Goal: Transaction & Acquisition: Purchase product/service

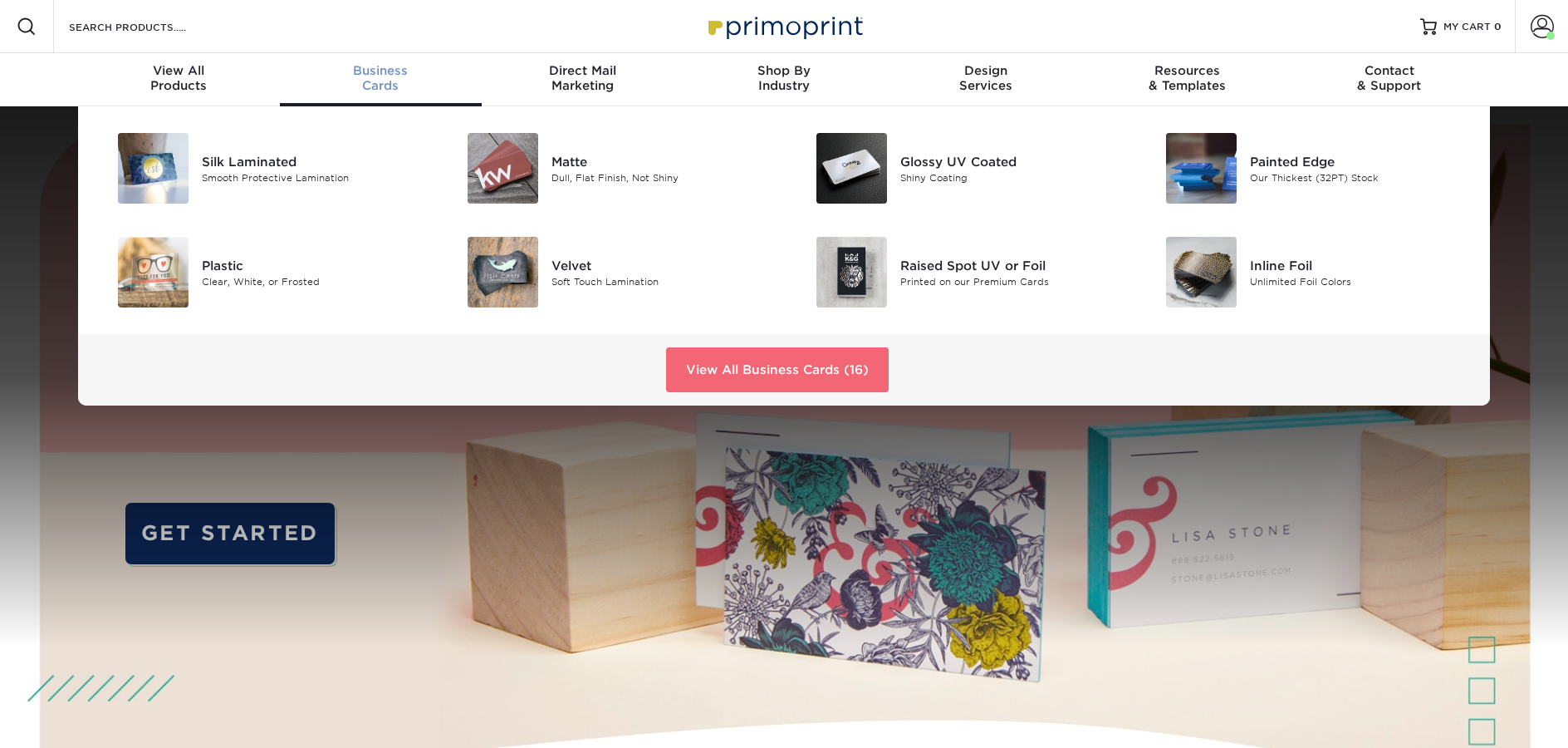
click at [851, 377] on link "View All Business Cards (16)" at bounding box center [776, 369] width 222 height 45
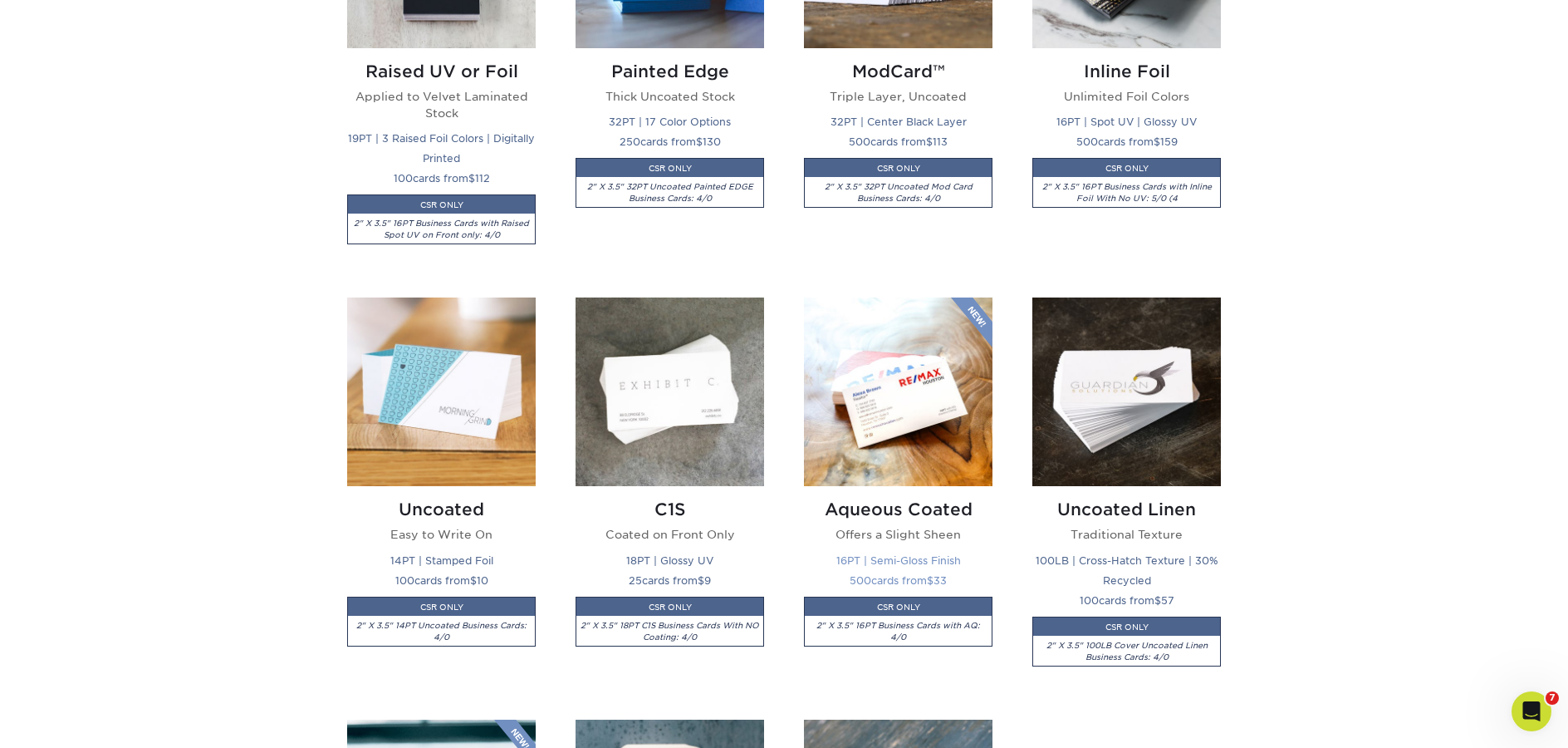
scroll to position [1394, 0]
click at [387, 389] on img at bounding box center [441, 392] width 189 height 189
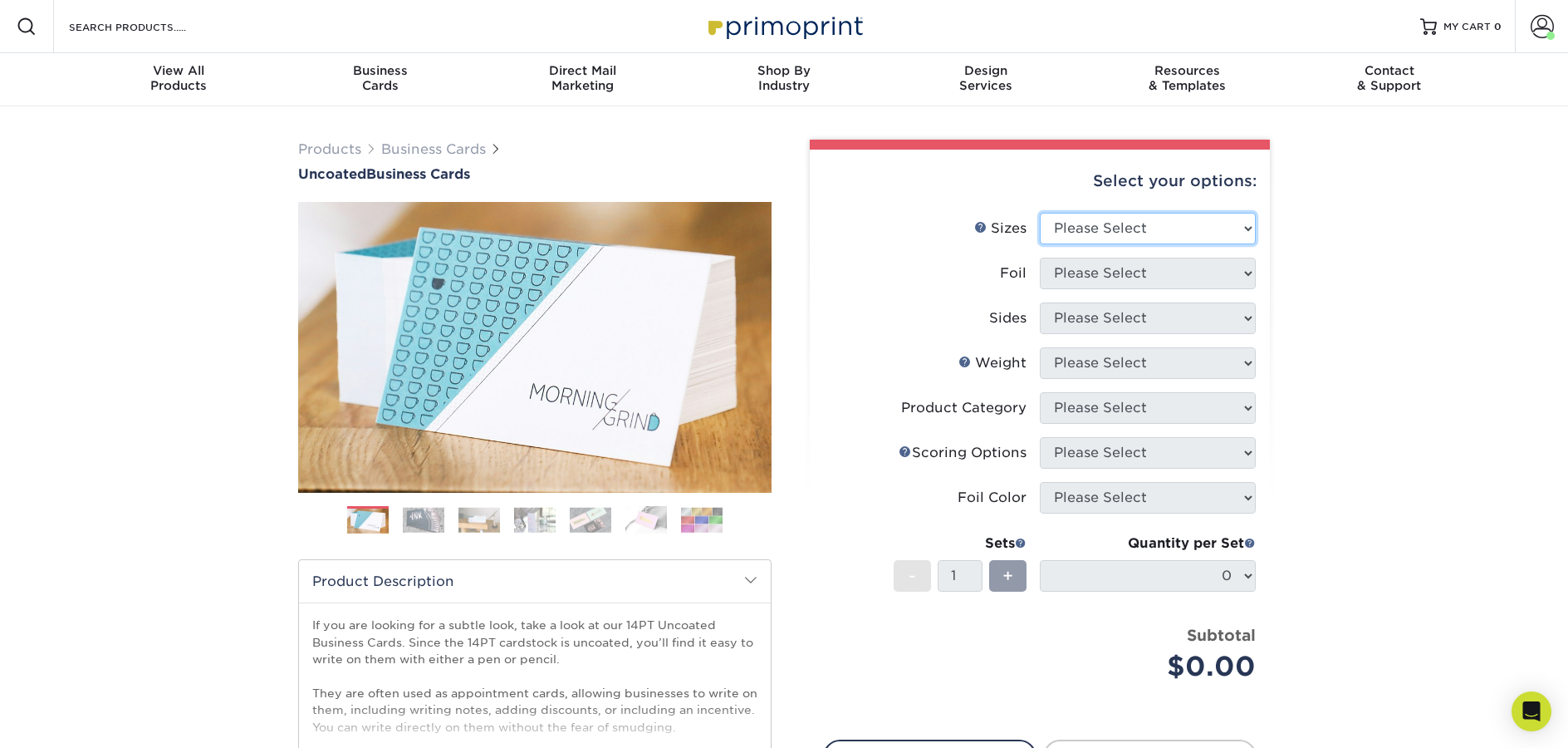
click at [1179, 218] on select "Please Select 1.5" x 3.5" - Mini 1.75" x 3.5" - Mini 2" x 3.5" - Standard 2" x …" at bounding box center [1147, 228] width 216 height 31
select select "2.00x3.50"
click at [1039, 212] on select "Please Select 1.5" x 3.5" - Mini 1.75" x 3.5" - Mini 2" x 3.5" - Standard 2" x …" at bounding box center [1147, 228] width 216 height 31
click at [1128, 277] on select "Please Select Yes No" at bounding box center [1147, 272] width 216 height 31
select select "0"
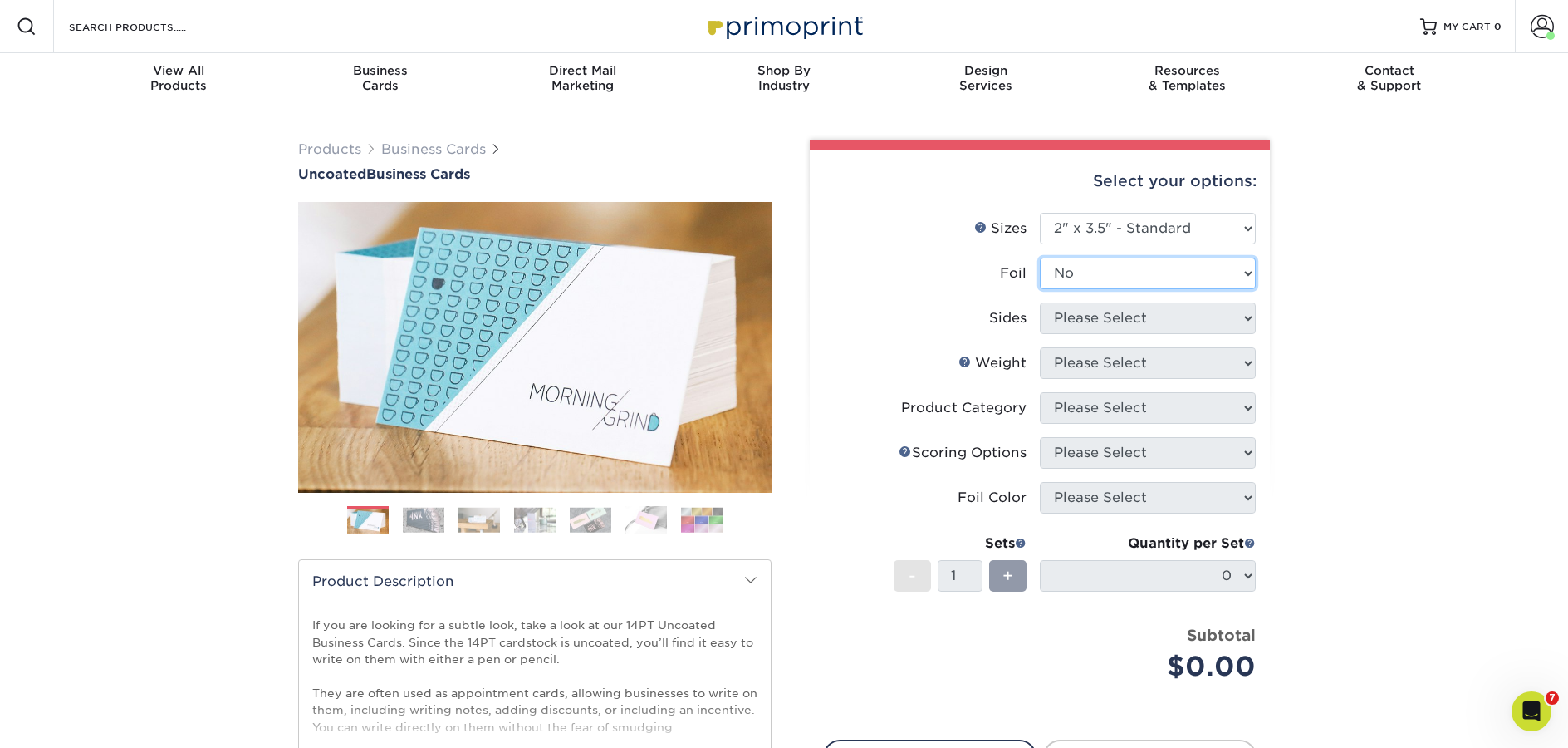
click at [1039, 257] on select "Please Select Yes No" at bounding box center [1147, 272] width 216 height 31
click at [1116, 327] on select "Please Select Print Both Sides Print Front Only" at bounding box center [1147, 317] width 216 height 31
select select "13abbda7-1d64-4f25-8bb2-c179b224825d"
click at [1039, 302] on select "Please Select Print Both Sides Print Front Only" at bounding box center [1147, 317] width 216 height 31
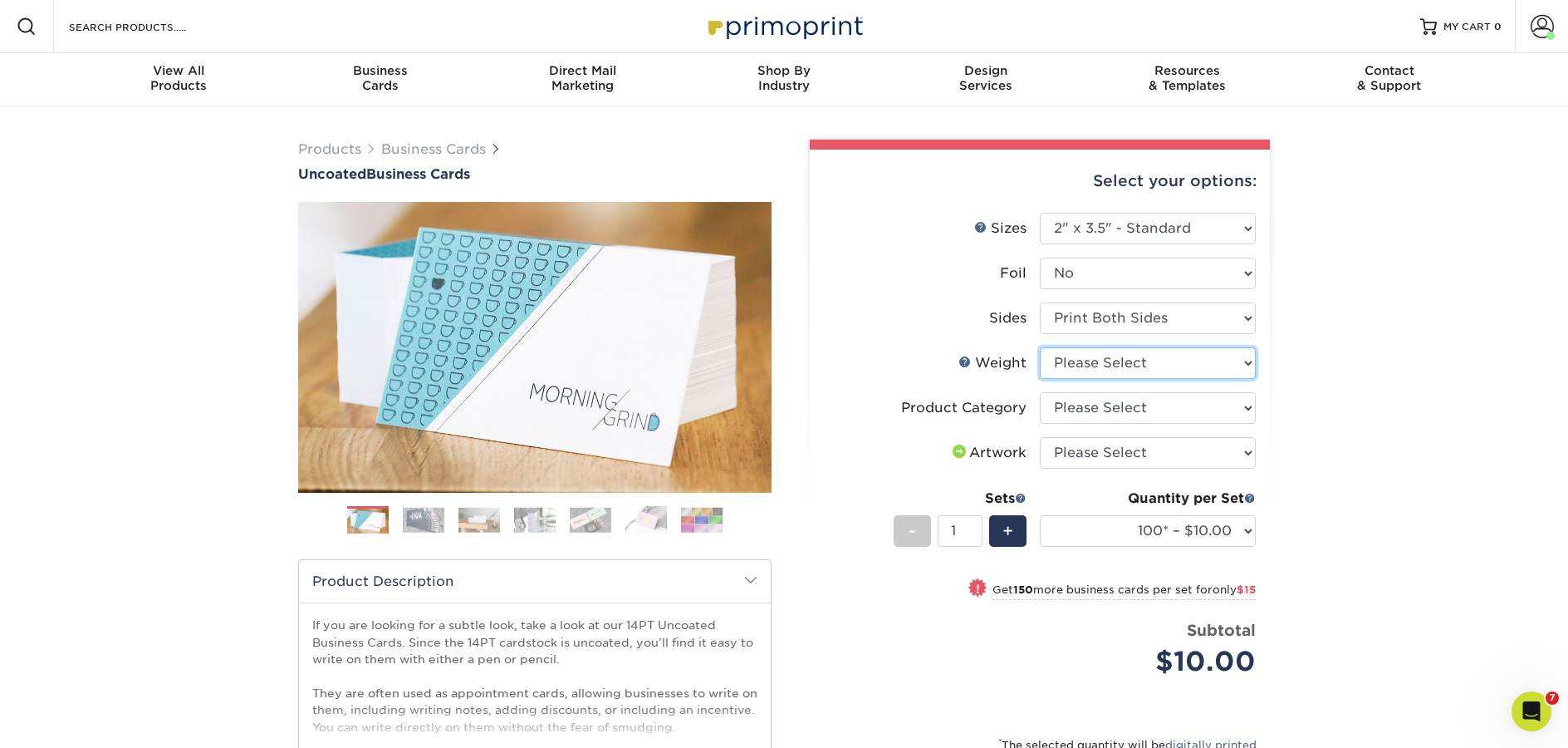
click at [1111, 364] on select "Please Select 14PT Uncoated" at bounding box center [1147, 362] width 216 height 31
select select "14PT Uncoated"
click at [1039, 347] on select "Please Select 14PT Uncoated" at bounding box center [1147, 362] width 216 height 31
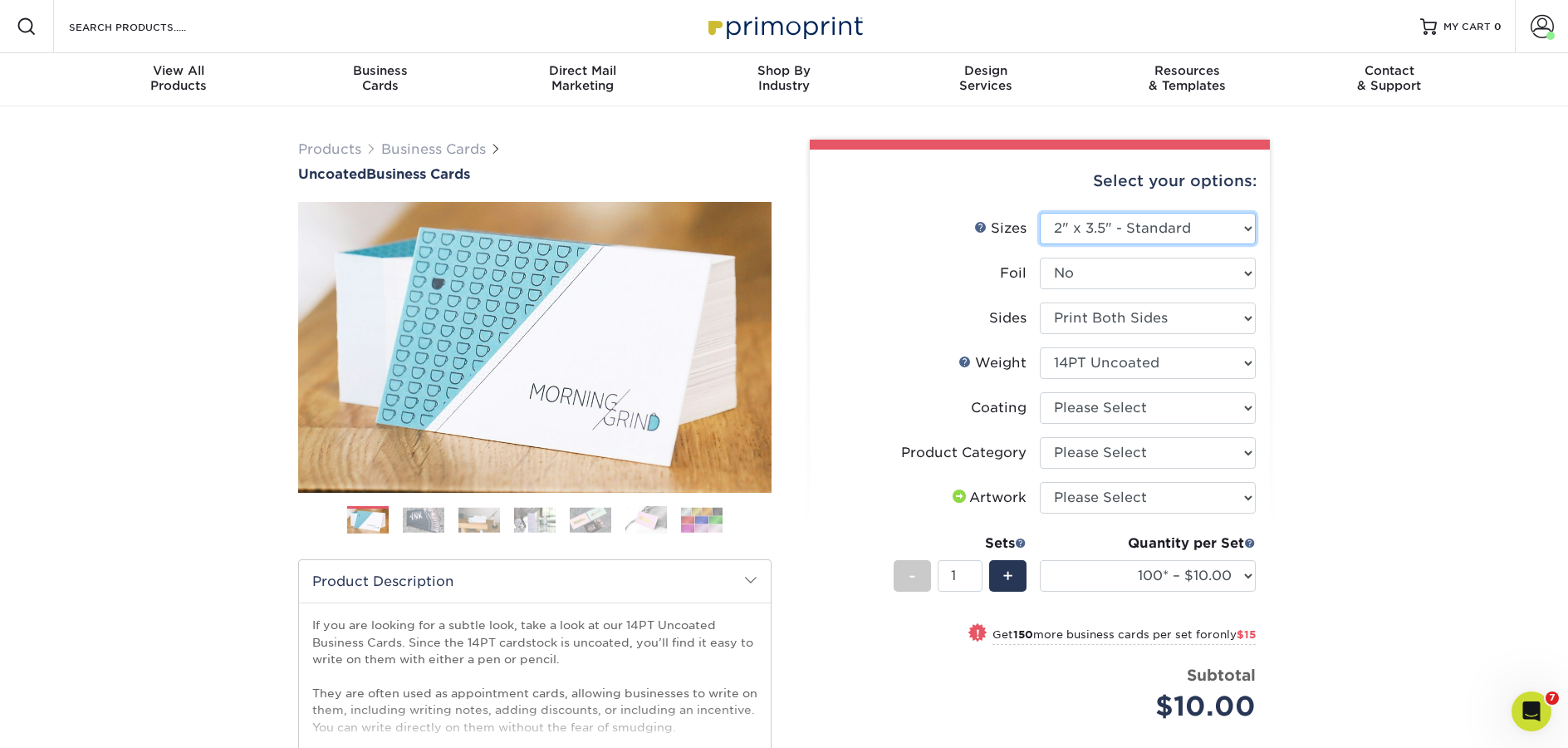
click at [1143, 231] on select "Please Select 1.5" x 3.5" - Mini 1.75" x 3.5" - Mini 2" x 3.5" - Standard 2" x …" at bounding box center [1147, 228] width 216 height 31
click at [207, 28] on input "Search Products" at bounding box center [148, 27] width 162 height 20
click at [1120, 407] on select at bounding box center [1147, 407] width 216 height 31
select select "3e7618de-abca-4bda-9f97-8b9129e913d8"
click at [1039, 392] on select at bounding box center [1147, 407] width 216 height 31
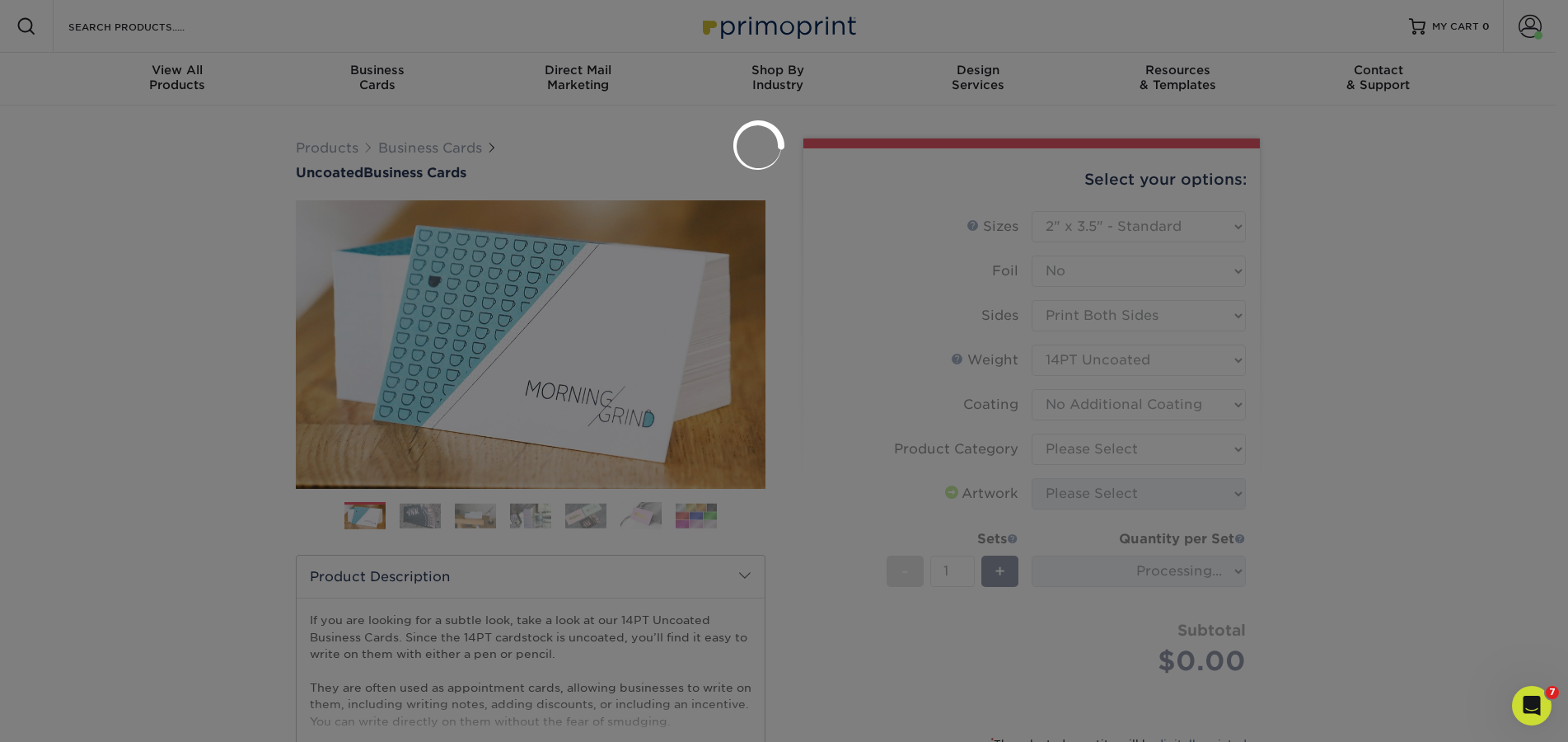
drag, startPoint x: 1111, startPoint y: 404, endPoint x: 1117, endPoint y: 444, distance: 40.4
click at [1118, 444] on div at bounding box center [784, 371] width 1568 height 742
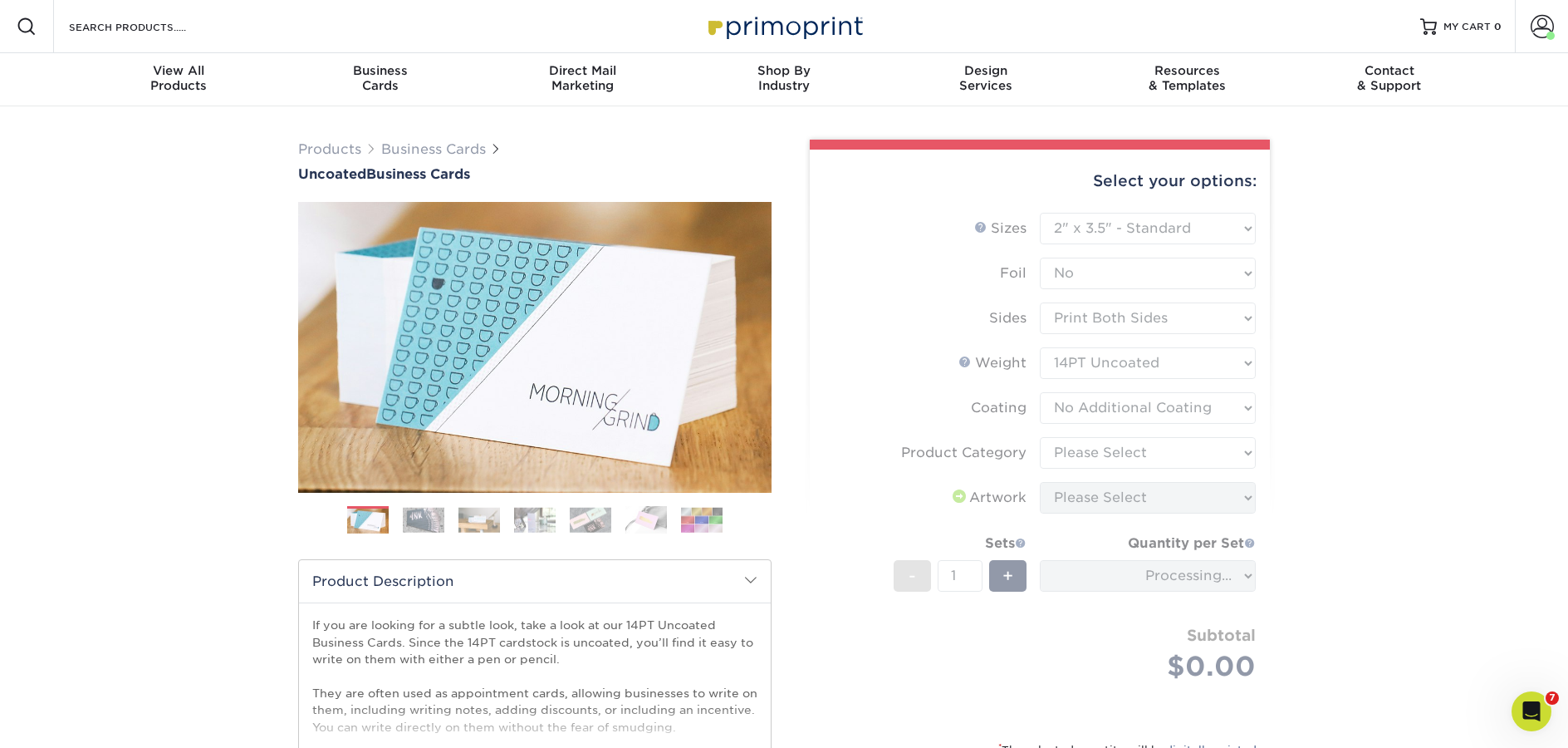
click at [1348, 289] on div "Products Business Cards Uncoated Business Cards Previous Next 100" at bounding box center [784, 550] width 1568 height 888
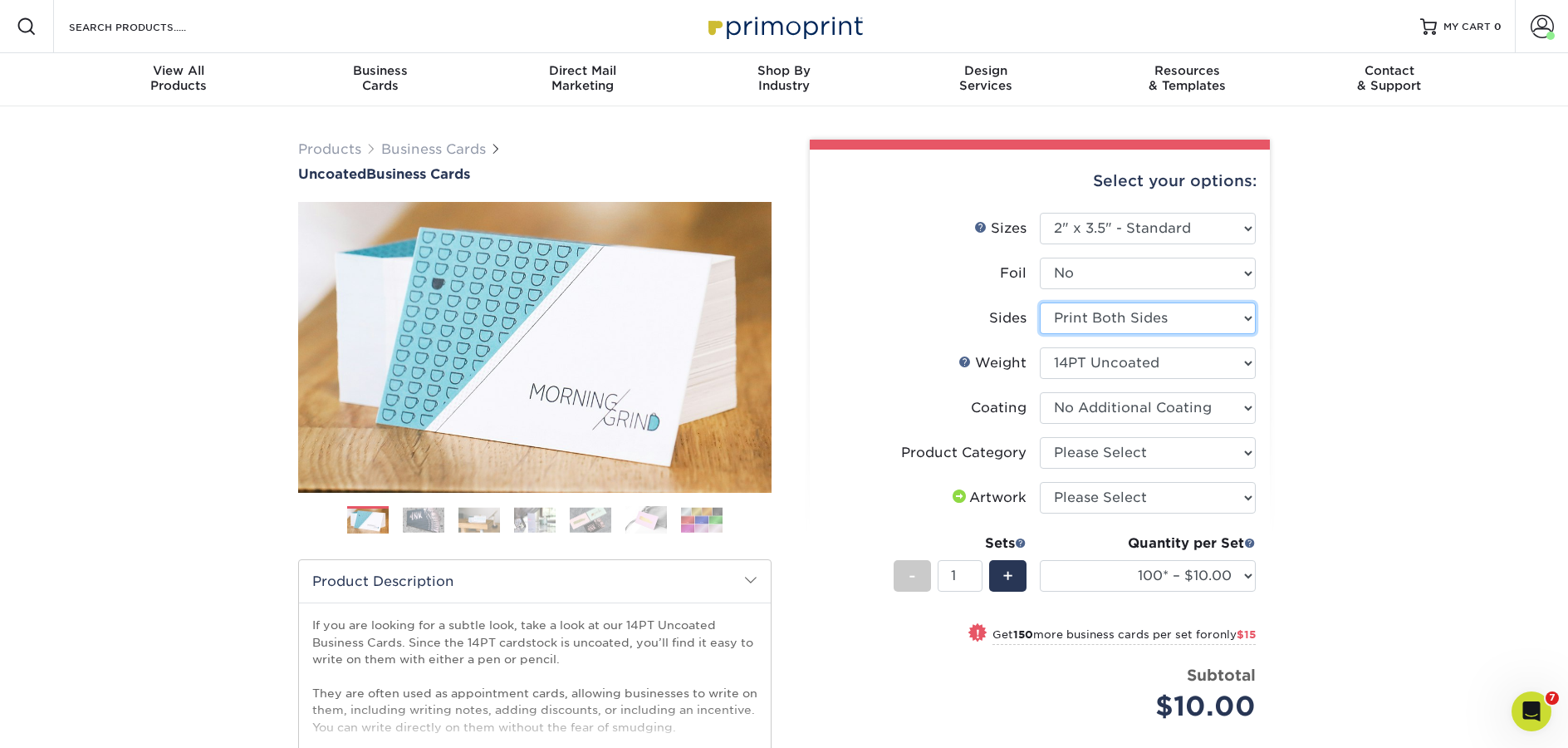
click at [1131, 317] on select "Please Select Print Both Sides Print Front Only" at bounding box center [1147, 317] width 216 height 31
select select "32d3c223-f82c-492b-b915-ba065a00862f"
click at [1039, 302] on select "Please Select Print Both Sides Print Front Only" at bounding box center [1147, 317] width 216 height 31
select select "-1"
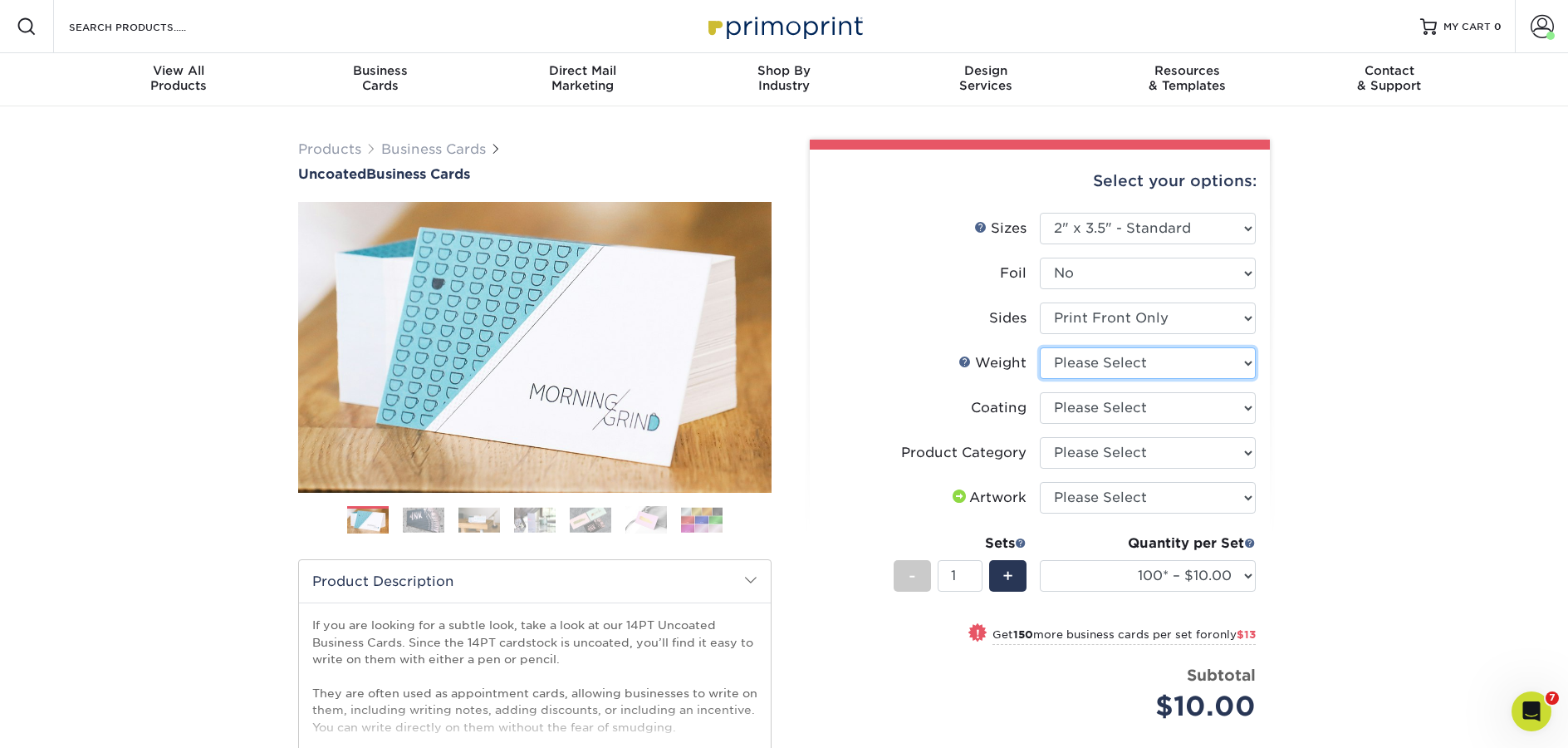
click at [1131, 366] on select "Please Select 14PT Uncoated" at bounding box center [1147, 362] width 216 height 31
select select "14PT Uncoated"
click at [1039, 347] on select "Please Select 14PT Uncoated" at bounding box center [1147, 362] width 216 height 31
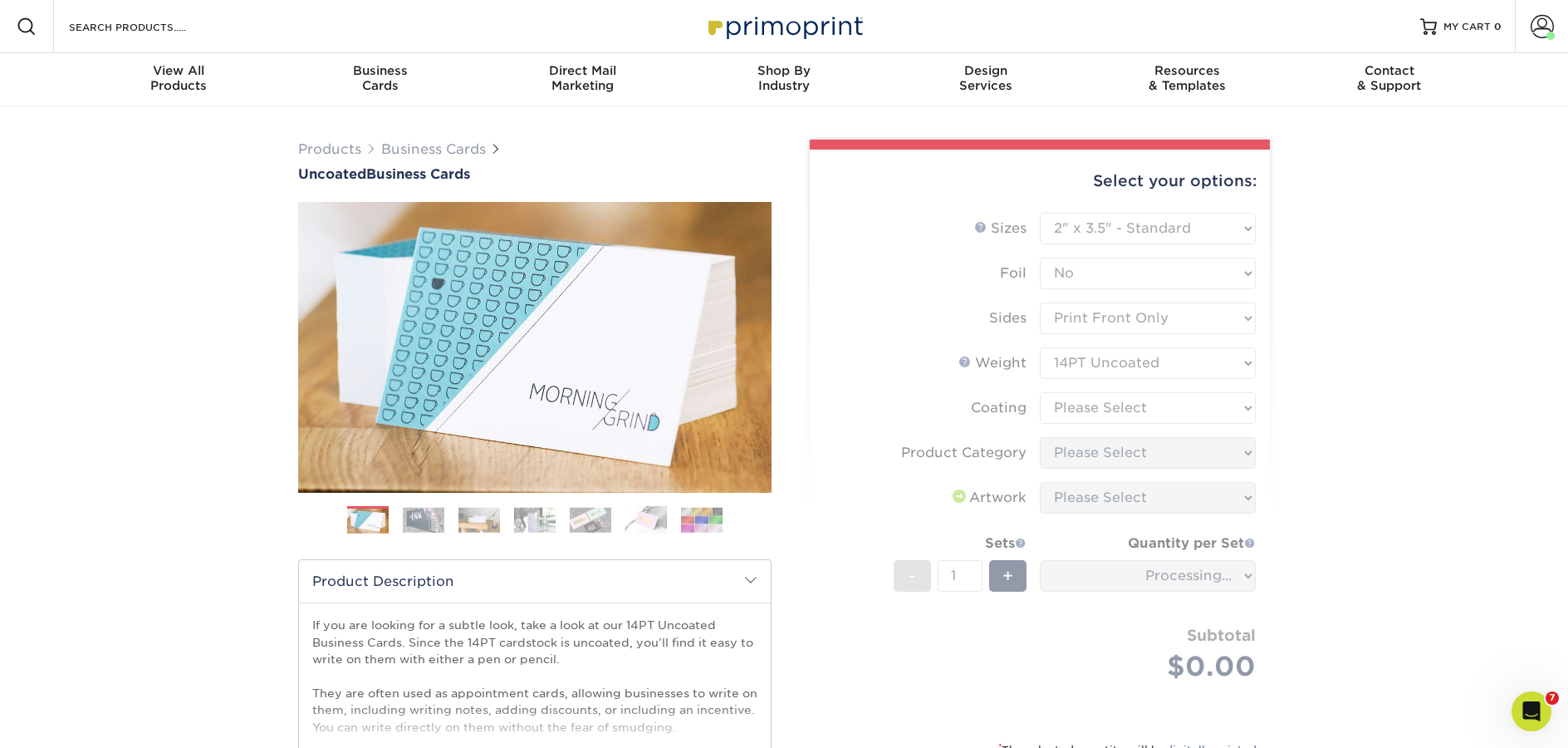
click at [1119, 409] on form "Sizes Help Sizes Please Select 1.5" x 3.5" - Mini 1.75" x 3.5" - Mini 2" x 3.5"…" at bounding box center [1039, 466] width 434 height 508
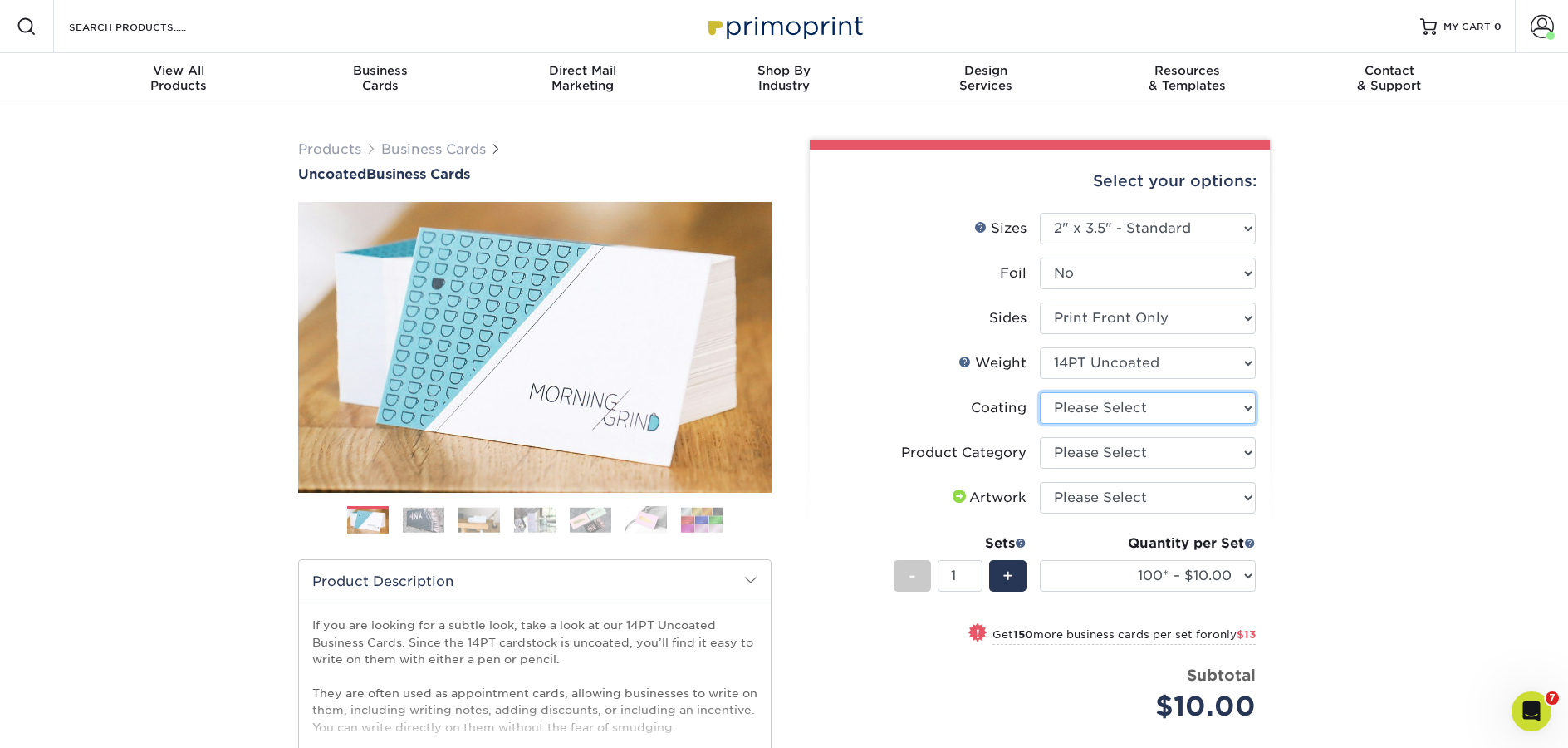
click at [1119, 409] on select at bounding box center [1147, 407] width 216 height 31
select select "3e7618de-abca-4bda-9f97-8b9129e913d8"
click at [1039, 392] on select at bounding box center [1147, 407] width 216 height 31
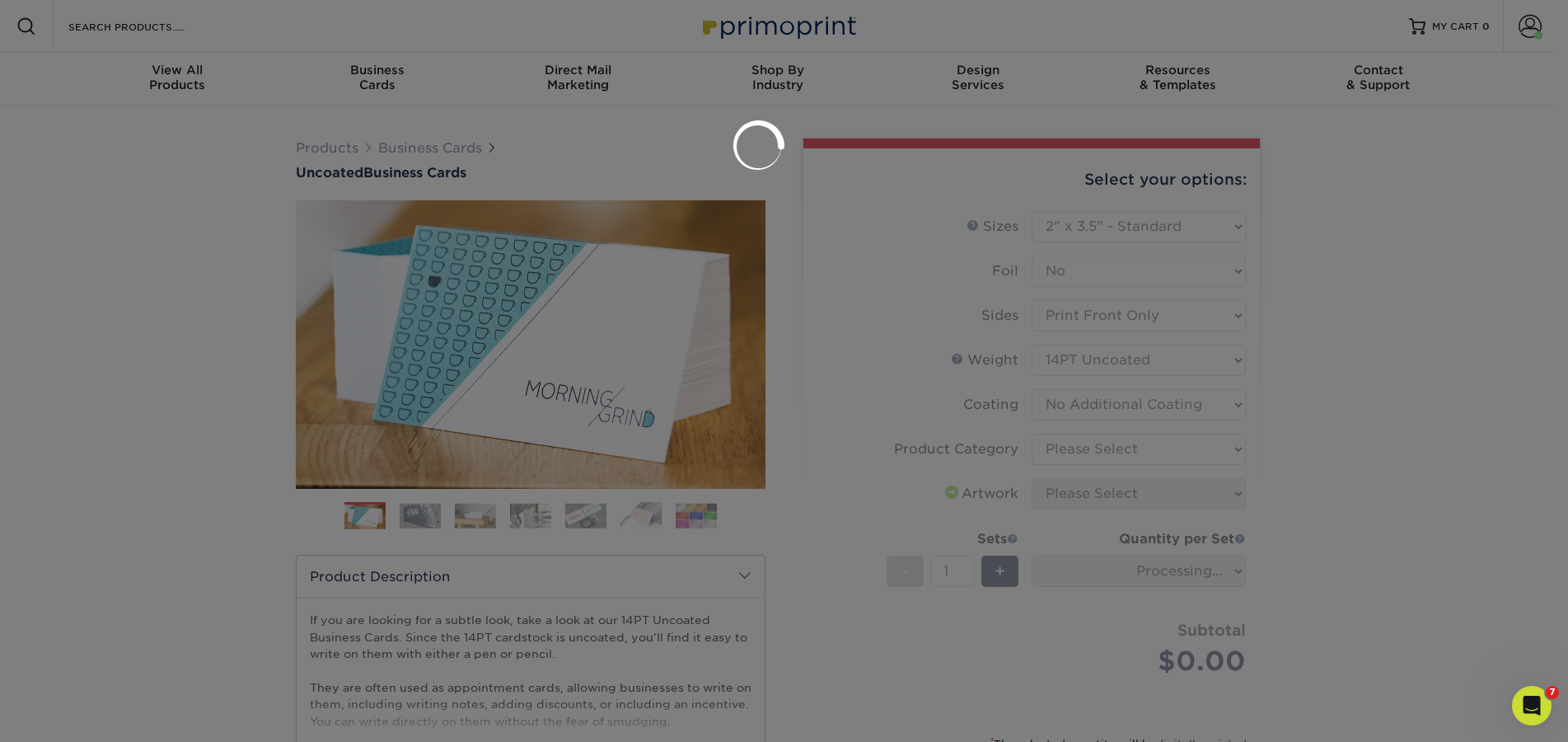
click at [1124, 451] on div at bounding box center [784, 371] width 1568 height 742
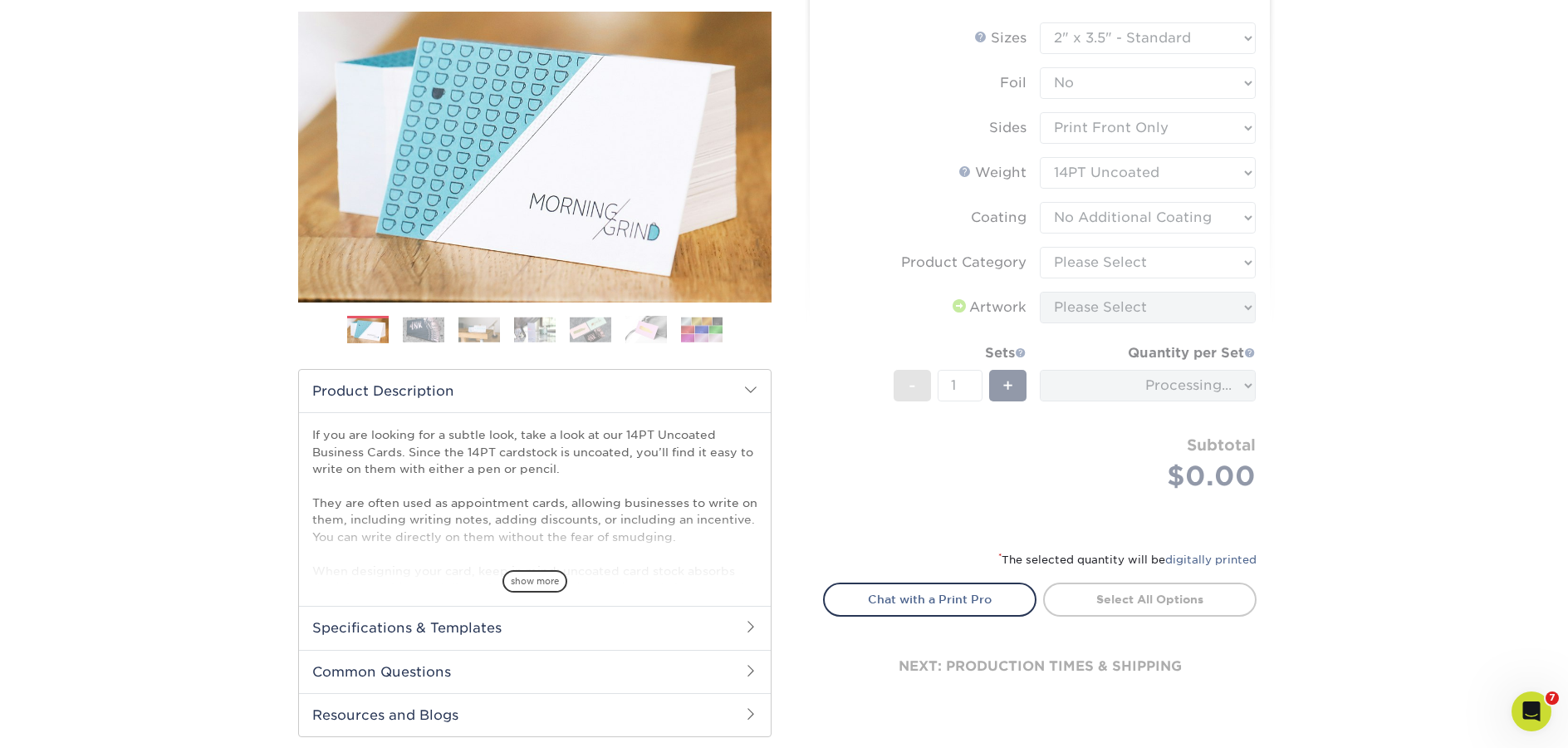
scroll to position [193, 0]
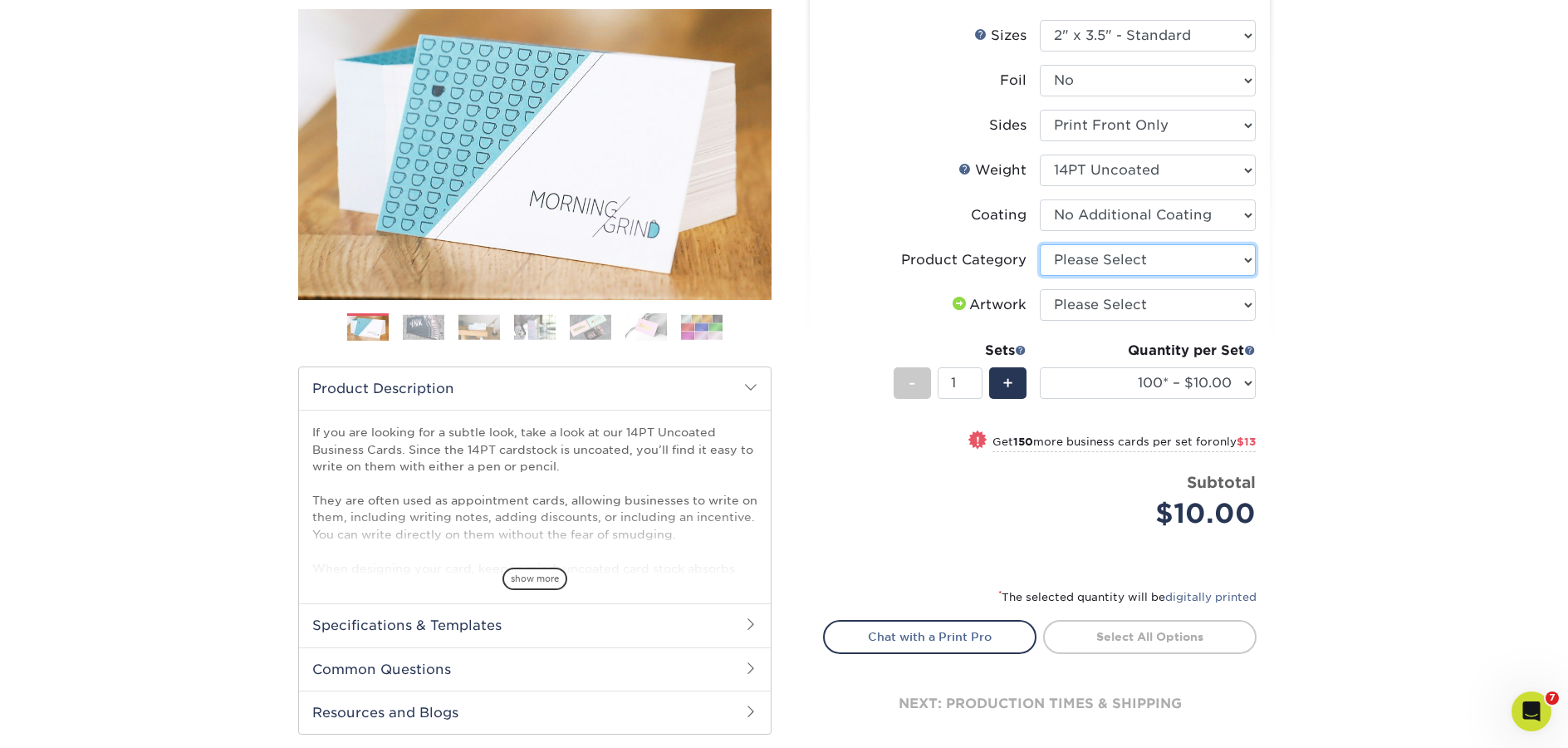
click at [1133, 257] on select "Please Select Business Cards" at bounding box center [1147, 260] width 216 height 31
select select "3b5148f1-0588-4f88-a218-97bcfdce65c1"
click at [1039, 245] on select "Please Select Business Cards" at bounding box center [1147, 260] width 216 height 31
click at [1122, 308] on select "Please Select I will upload files I need a design - $100" at bounding box center [1147, 305] width 216 height 31
select select "upload"
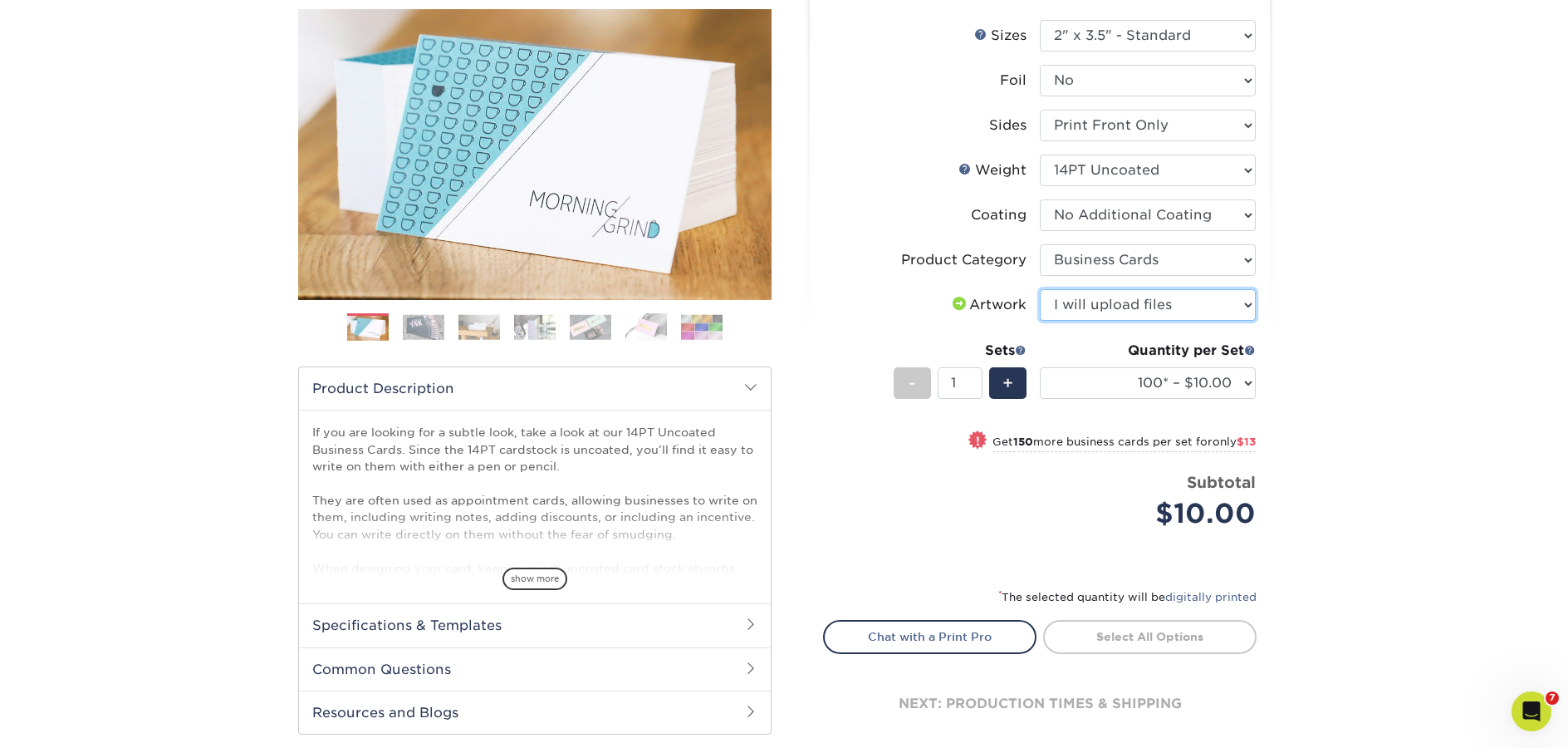
click at [1039, 289] on select "Please Select I will upload files I need a design - $100" at bounding box center [1147, 305] width 216 height 31
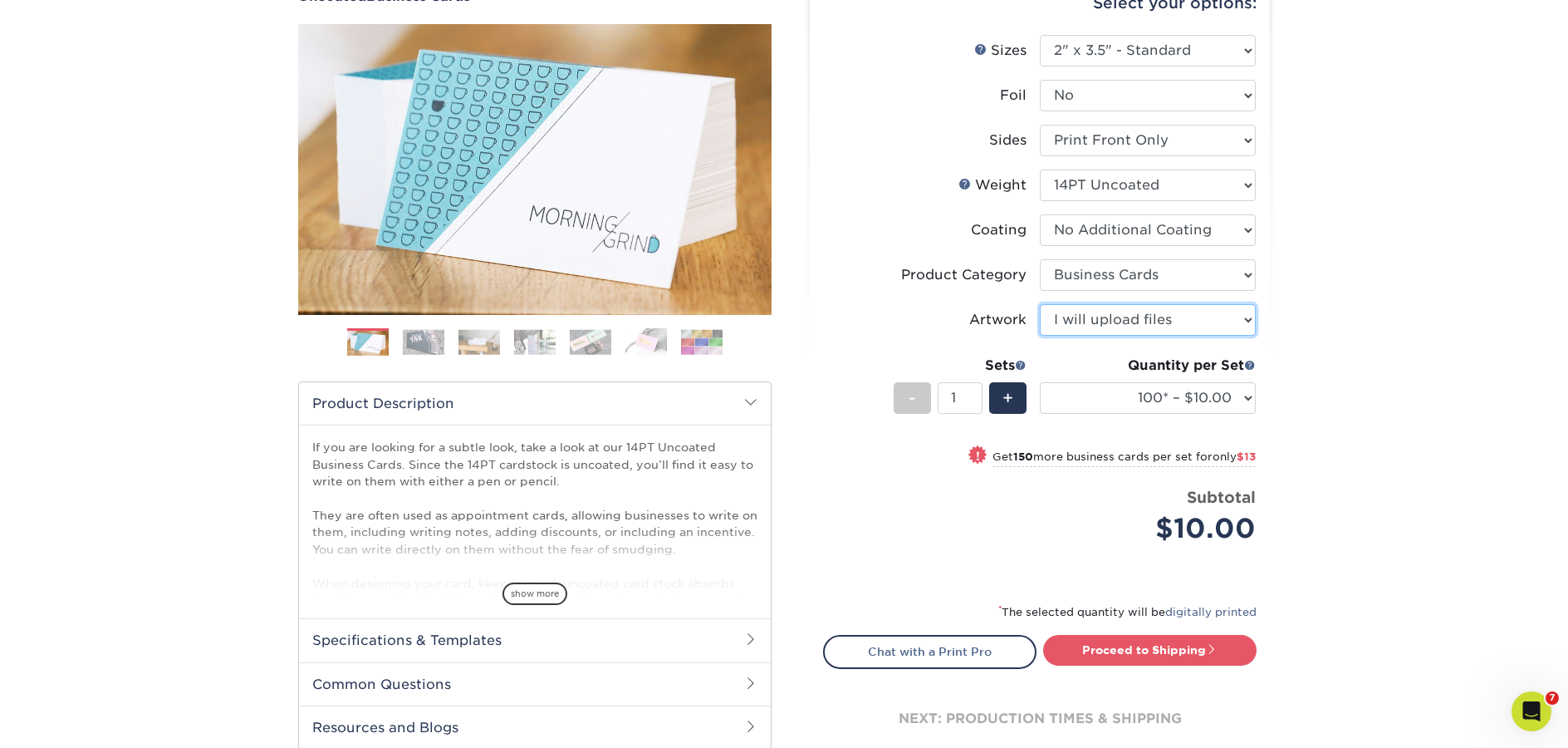
scroll to position [181, 0]
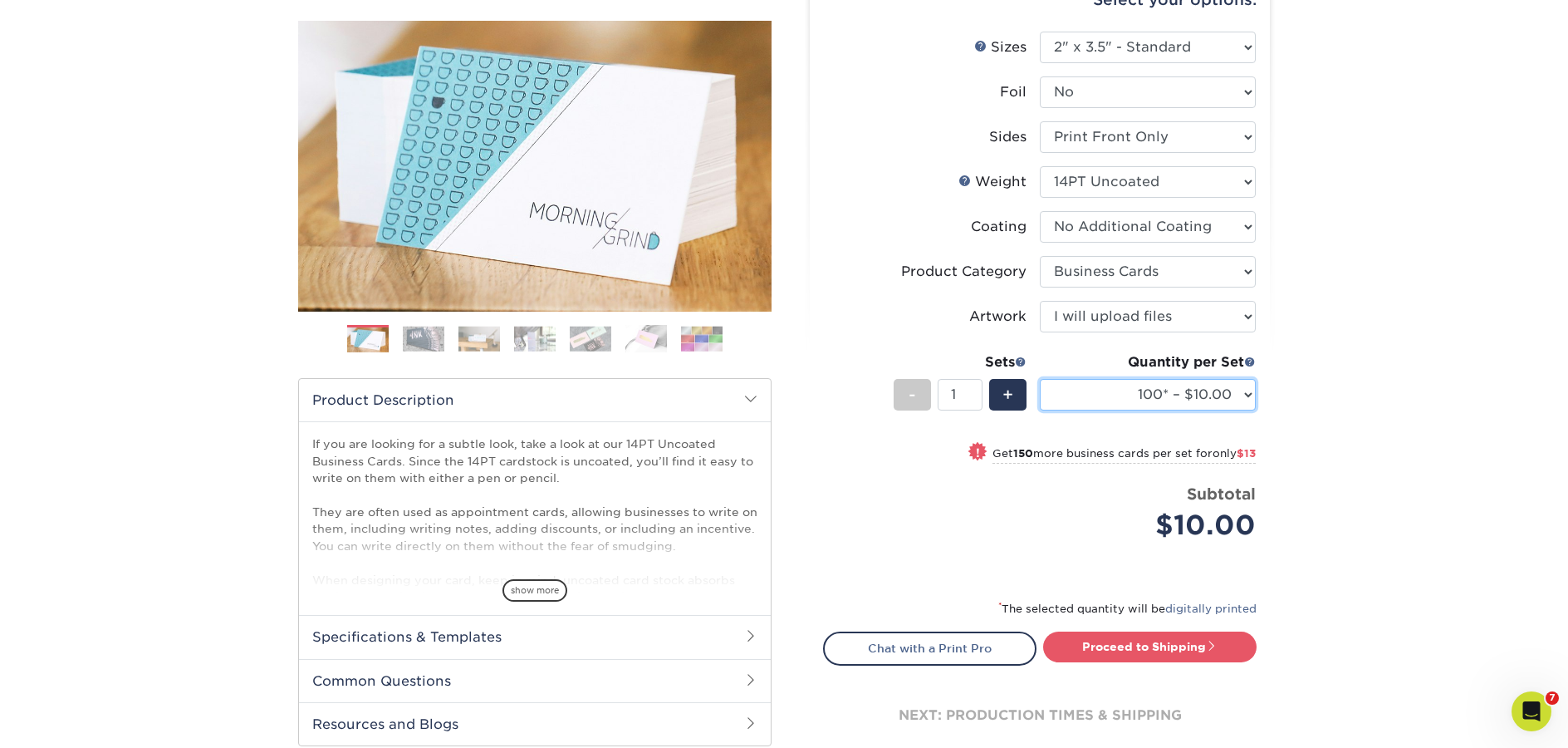
click at [1239, 395] on select "100* – $10.00 250* – $23.00 500 – $46.00 1000 – $57.00 2500 – $122.00 5000 – $1…" at bounding box center [1147, 394] width 216 height 31
click at [1243, 144] on select "Please Select Print Both Sides Print Front Only" at bounding box center [1147, 136] width 216 height 31
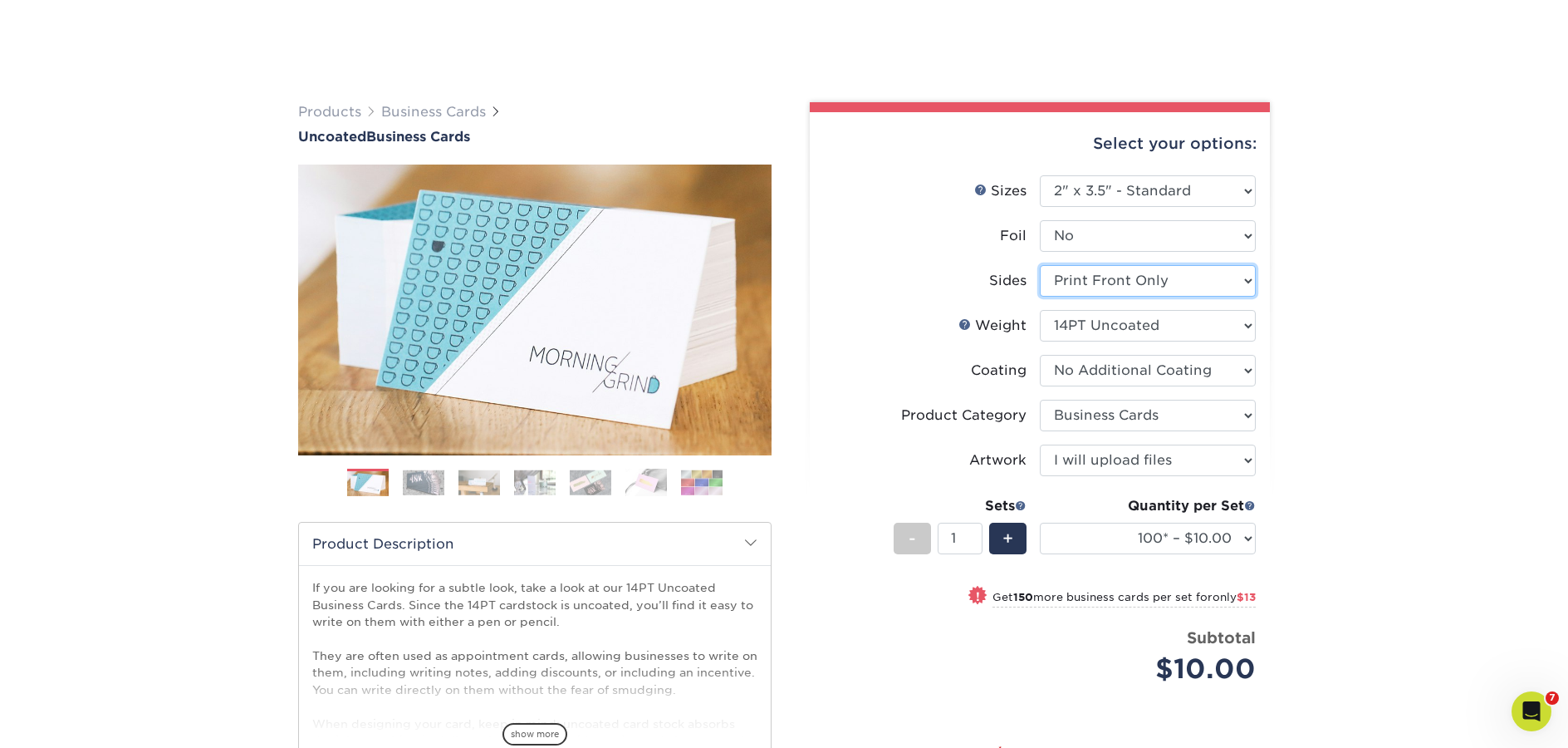
scroll to position [0, 0]
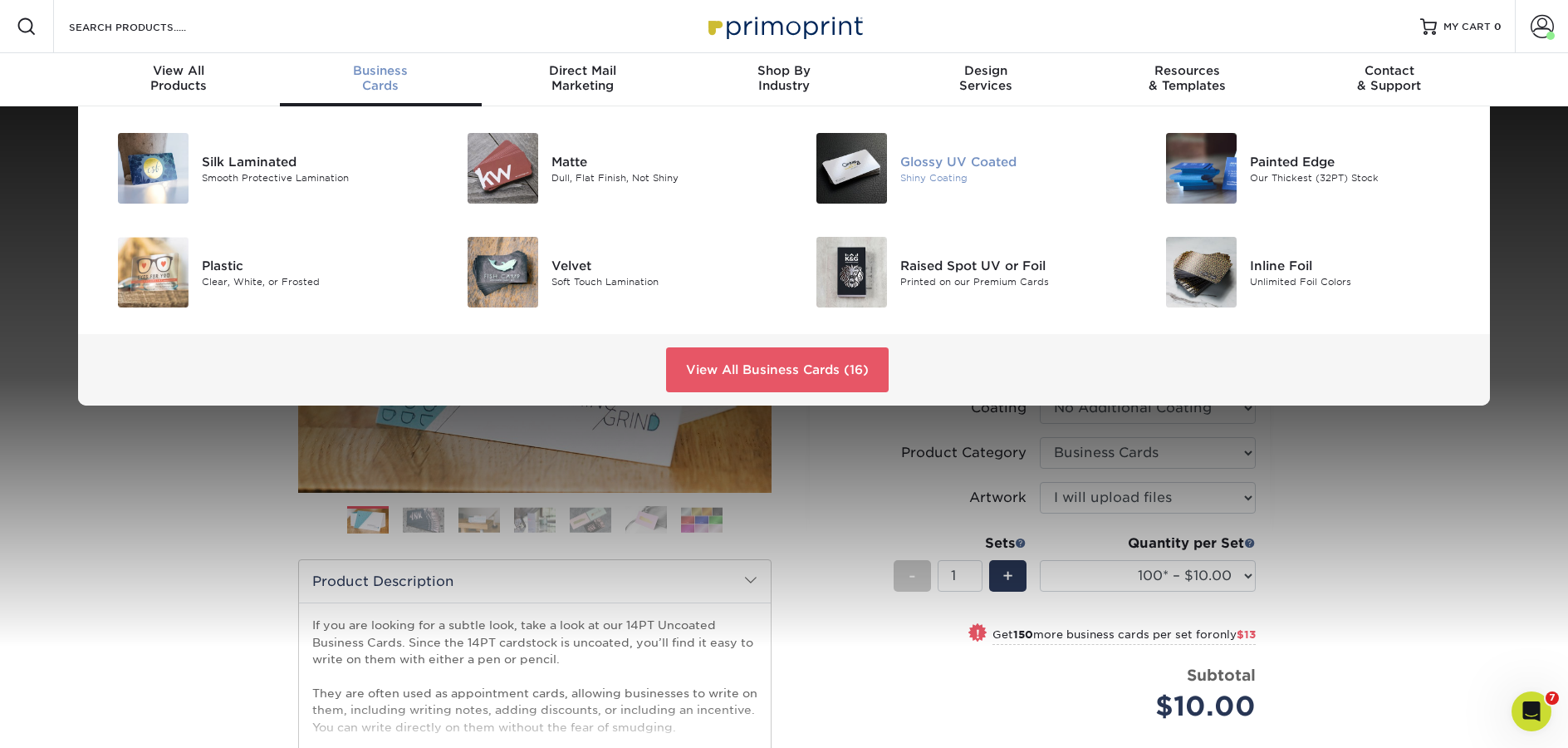
click at [937, 157] on div "Glossy UV Coated" at bounding box center [1010, 162] width 220 height 19
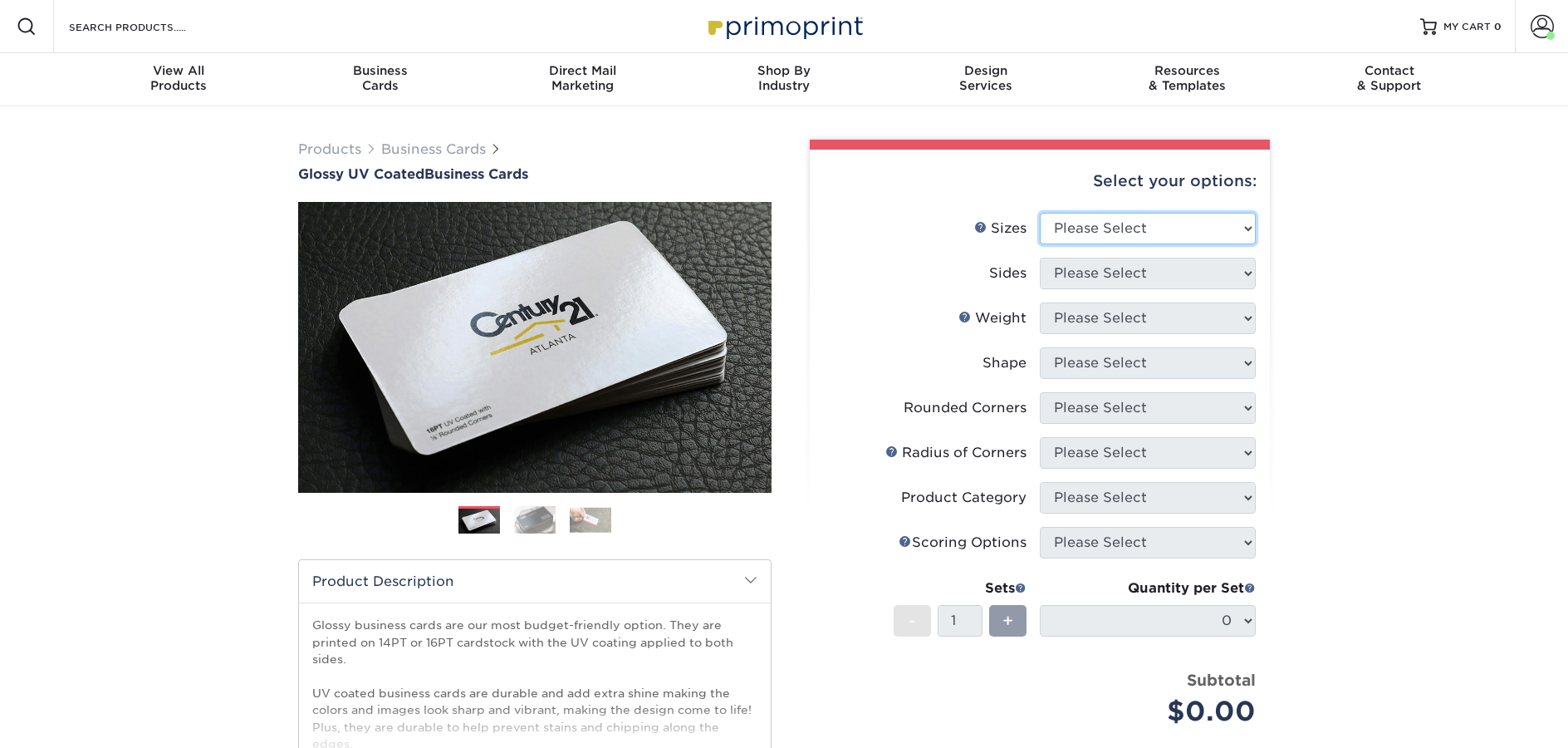
click at [1101, 223] on select "Please Select 1.5" x 3.5" - Mini 1.75" x 3.5" - Mini 2" x 2" - Square 2" x 3" -…" at bounding box center [1147, 228] width 216 height 31
select select "2.00x3.50"
click at [1039, 212] on select "Please Select 1.5" x 3.5" - Mini 1.75" x 3.5" - Mini 2" x 2" - Square 2" x 3" -…" at bounding box center [1147, 228] width 216 height 31
click at [1149, 270] on select "Please Select Print Both Sides Print Front Only" at bounding box center [1147, 272] width 216 height 31
select select "13abbda7-1d64-4f25-8bb2-c179b224825d"
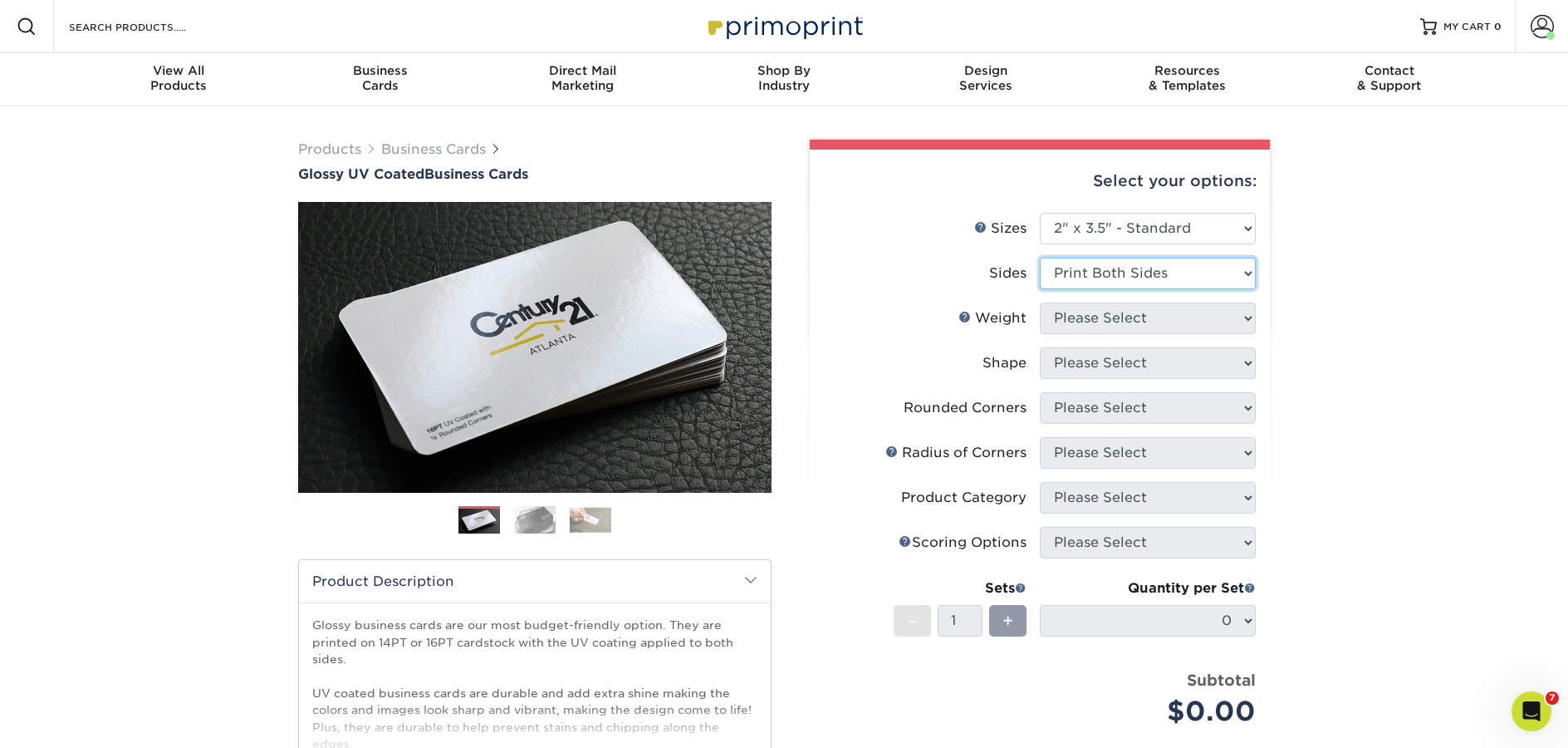
click at [1039, 257] on select "Please Select Print Both Sides Print Front Only" at bounding box center [1147, 272] width 216 height 31
click at [1143, 320] on select "Please Select 16PT 14PT" at bounding box center [1147, 317] width 216 height 31
select select "16PT"
click at [1039, 302] on select "Please Select 16PT 14PT" at bounding box center [1147, 317] width 216 height 31
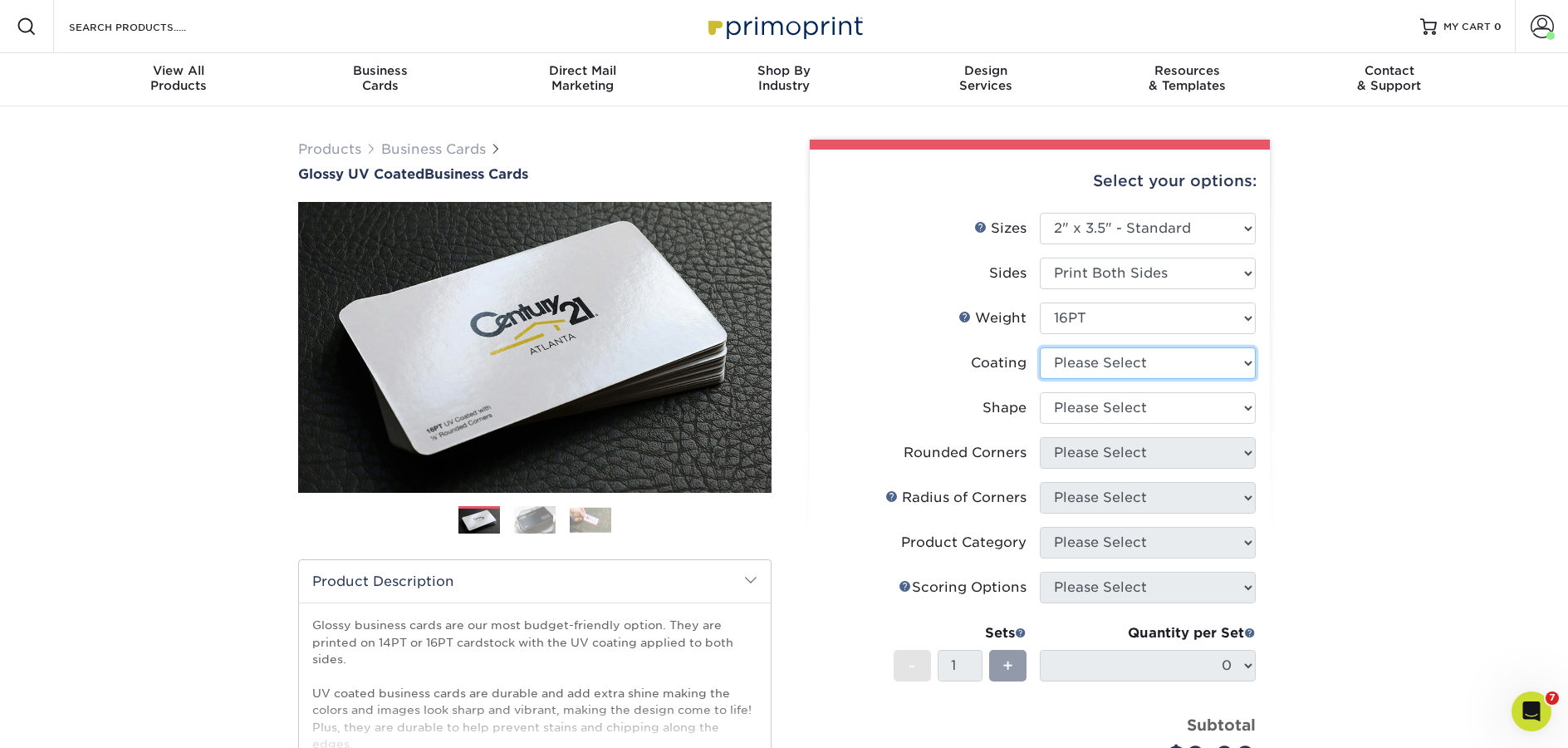
click at [1122, 370] on select at bounding box center [1147, 362] width 216 height 31
select select "1e8116af-acfc-44b1-83dc-8181aa338834"
click at [1039, 347] on select at bounding box center [1147, 362] width 216 height 31
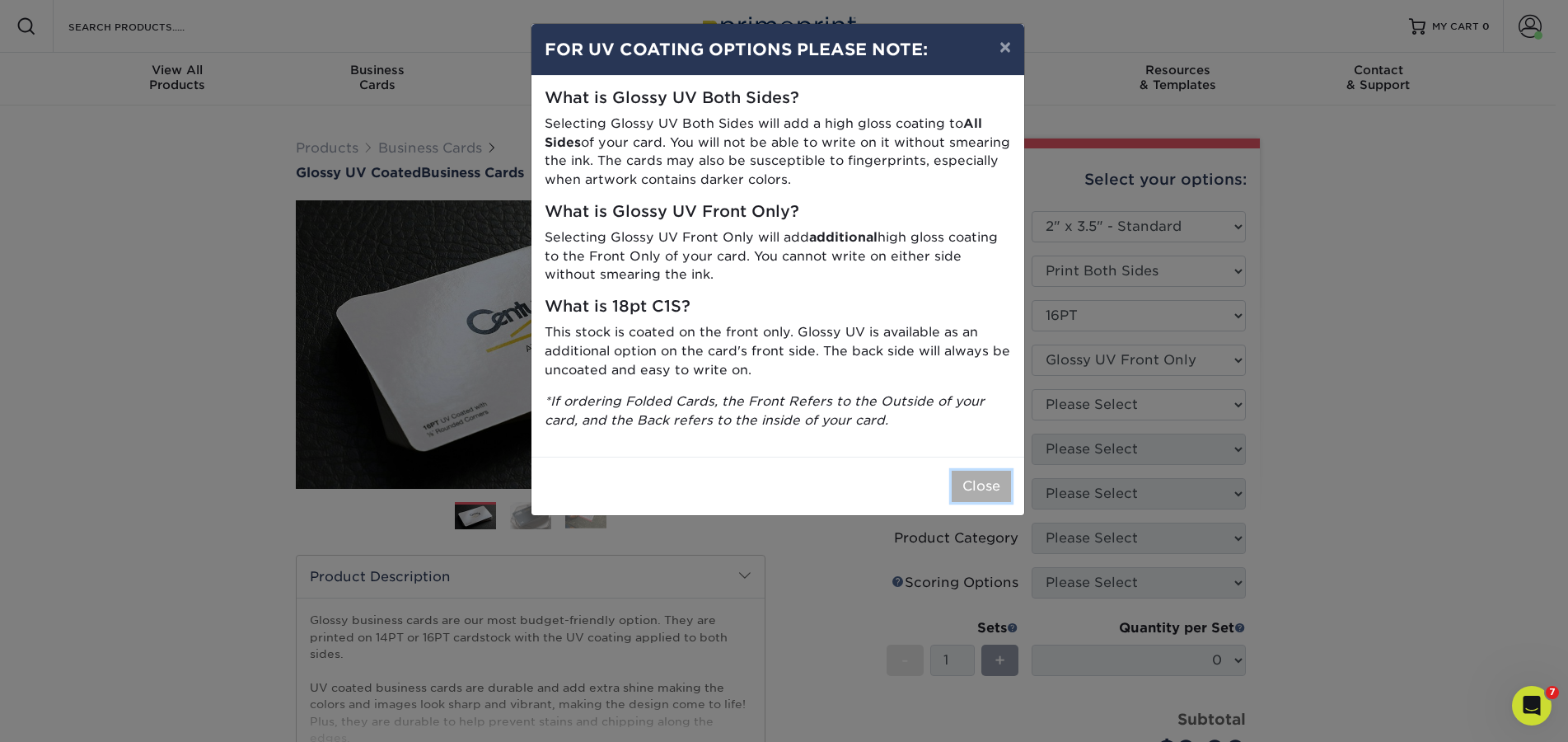
click at [999, 498] on button "Close" at bounding box center [981, 486] width 60 height 31
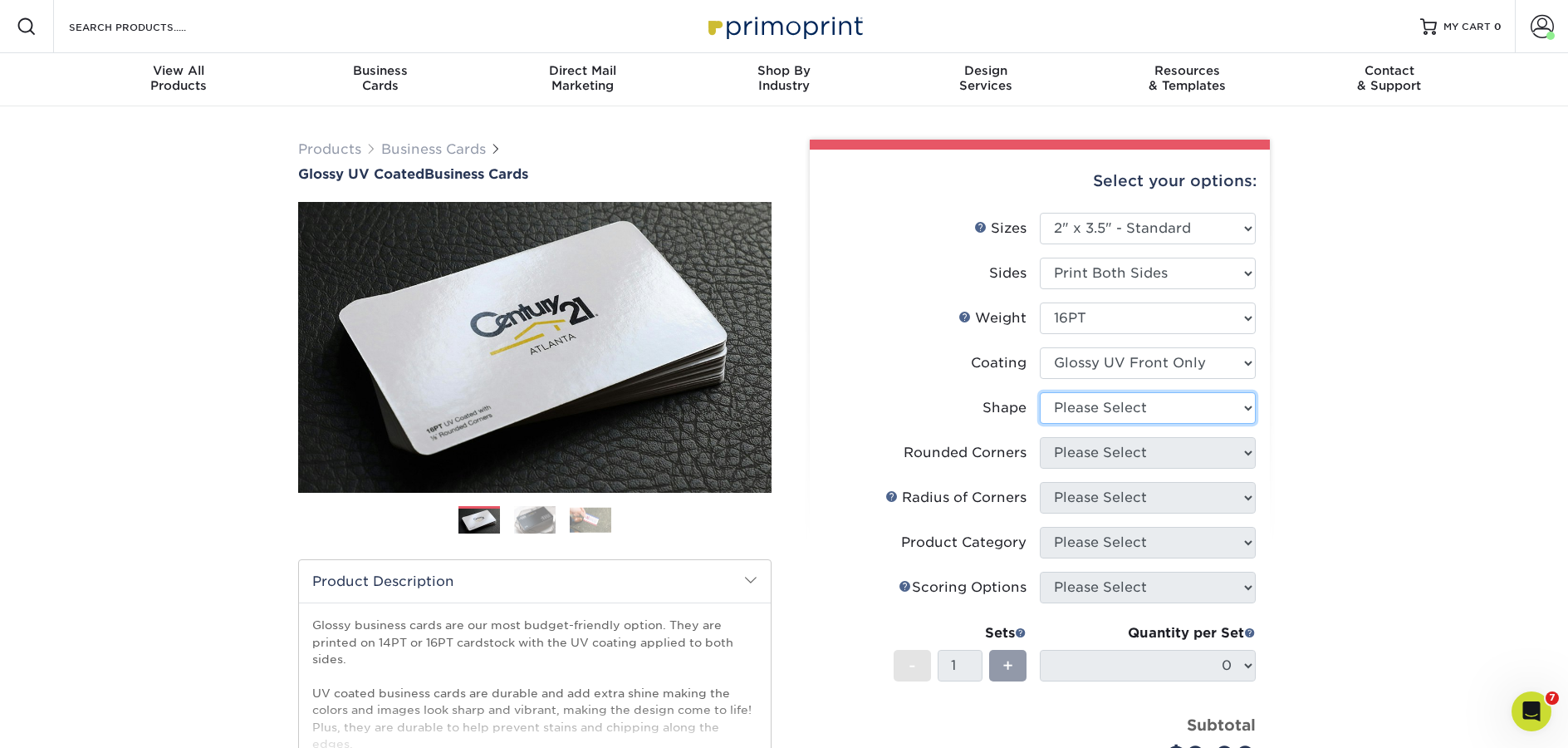
click at [1140, 405] on select "Please Select Standard" at bounding box center [1147, 407] width 216 height 31
select select "standard"
click at [1039, 392] on select "Please Select Standard" at bounding box center [1147, 407] width 216 height 31
click at [1136, 448] on select "Please Select Yes - Round 2 Corners Yes - Round 4 Corners No" at bounding box center [1147, 452] width 216 height 31
select select "0"
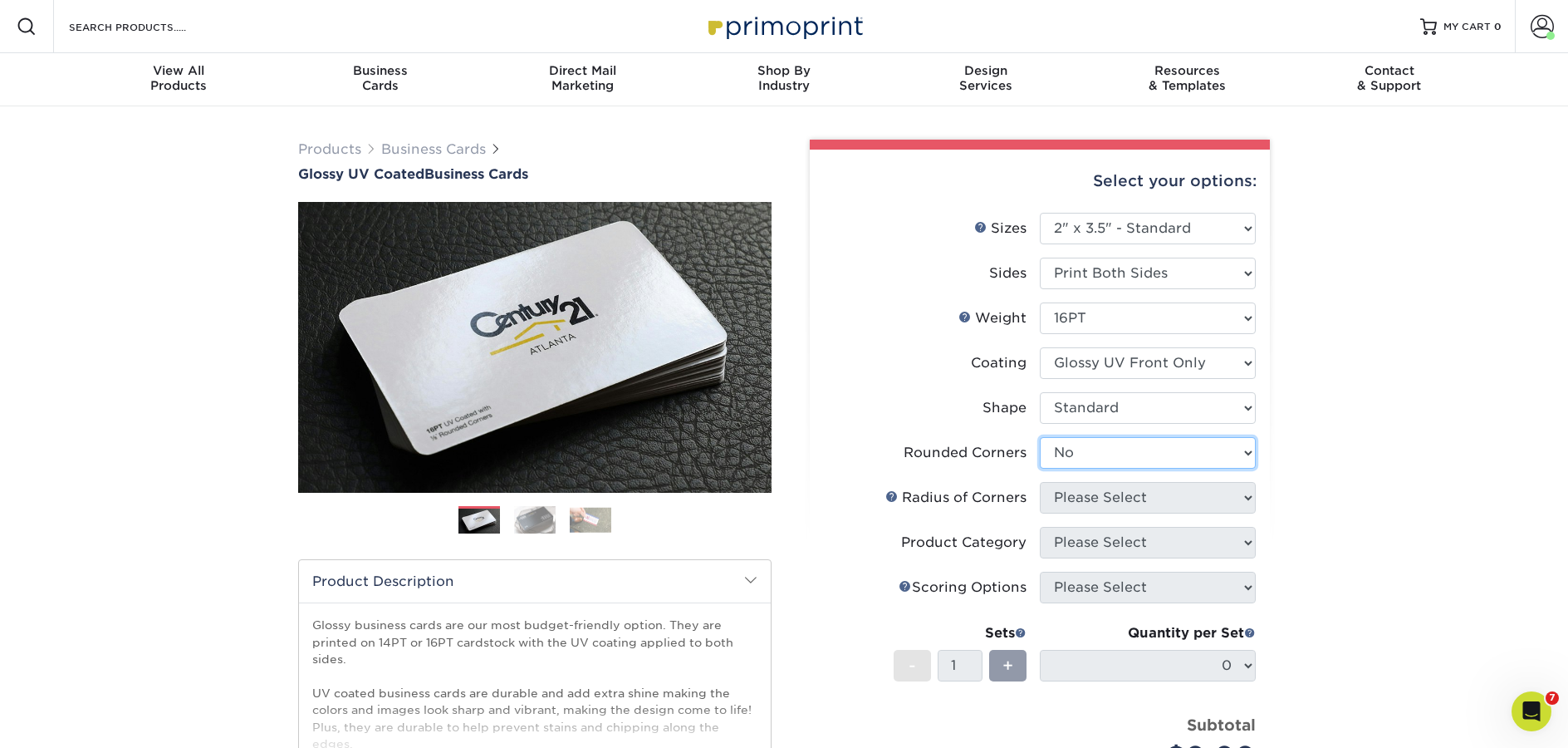
click at [1039, 437] on select "Please Select Yes - Round 2 Corners Yes - Round 4 Corners No" at bounding box center [1147, 452] width 216 height 31
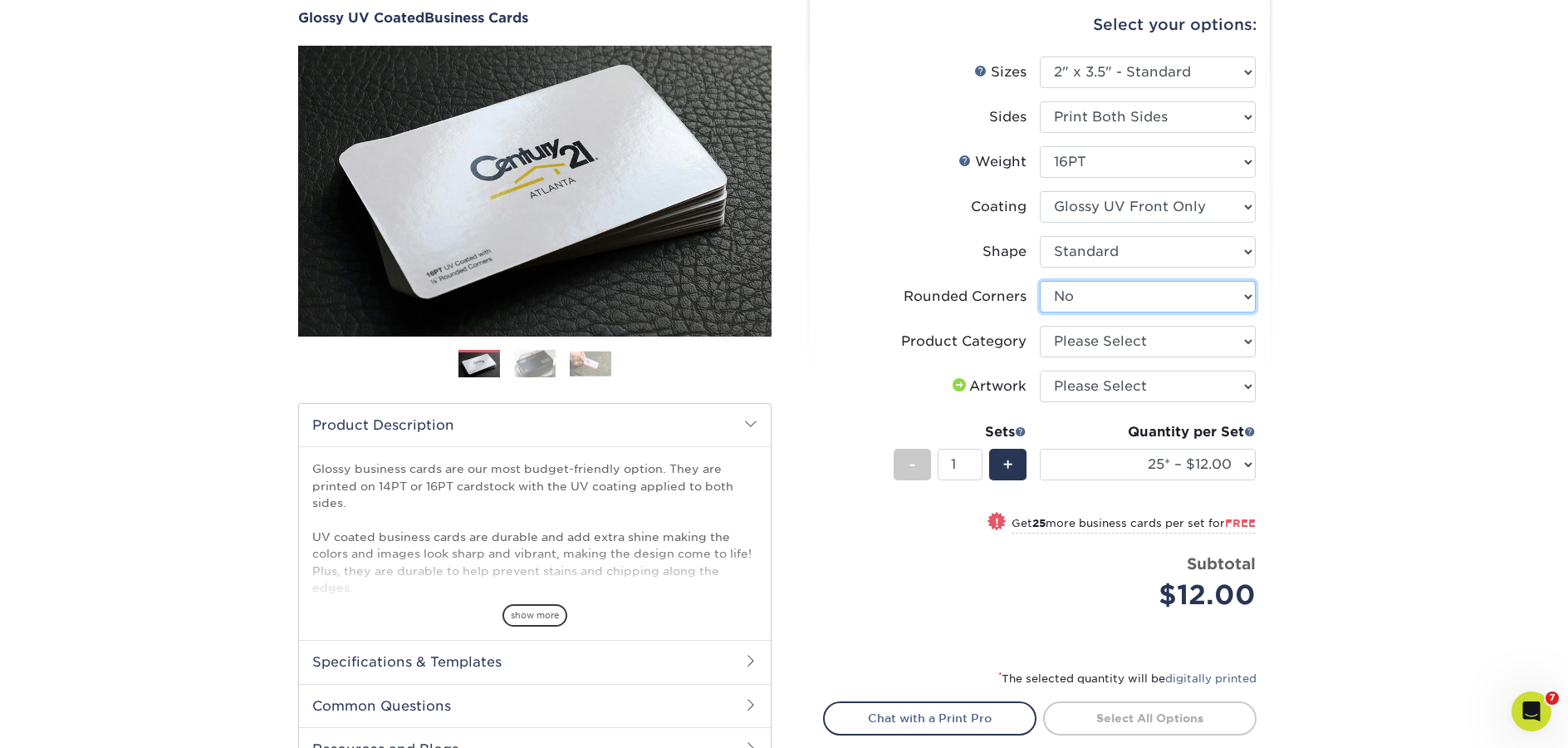
scroll to position [238, 0]
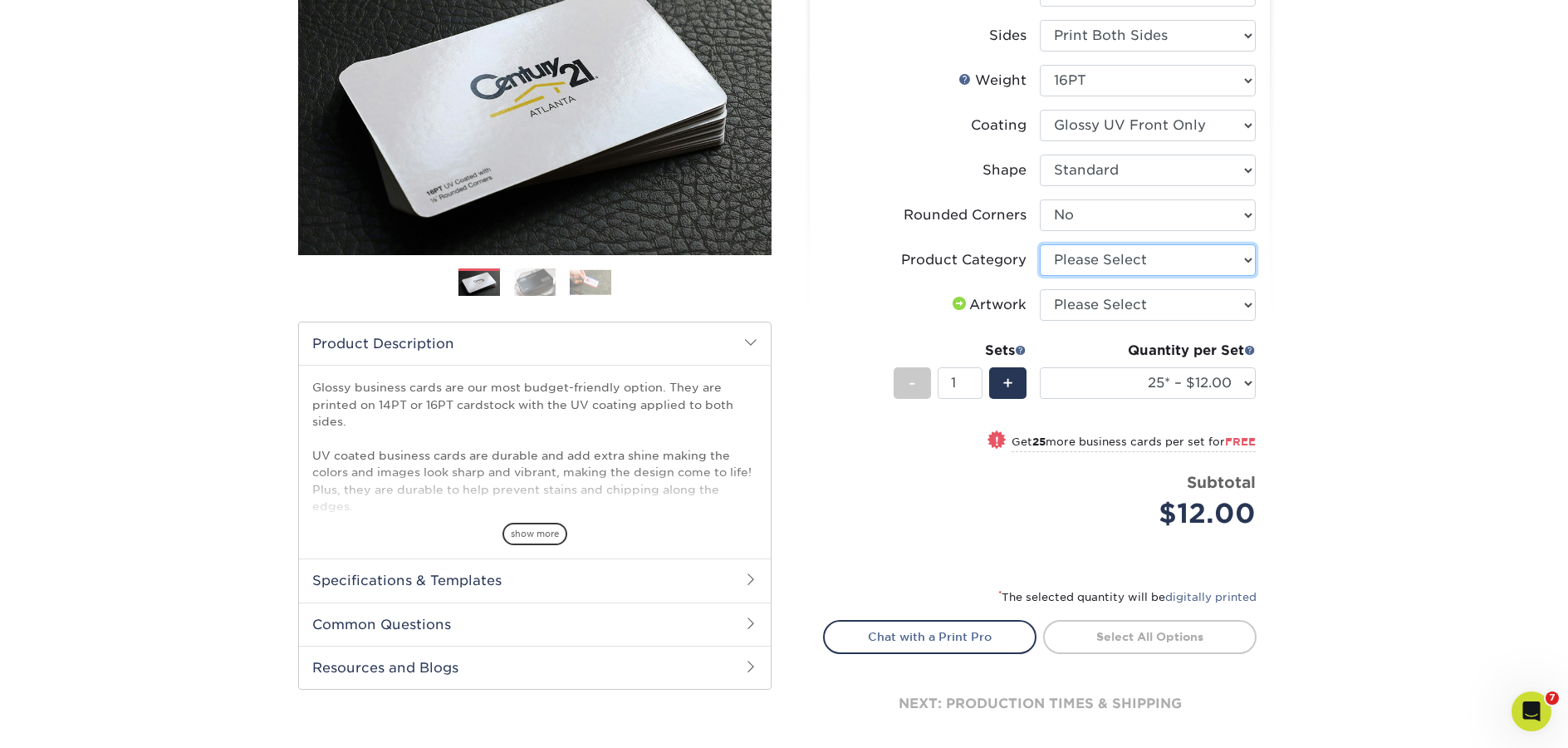
click at [1135, 260] on select "Please Select Business Cards" at bounding box center [1147, 260] width 216 height 31
select select "3b5148f1-0588-4f88-a218-97bcfdce65c1"
click at [1039, 245] on select "Please Select Business Cards" at bounding box center [1147, 260] width 216 height 31
click at [1198, 384] on select "25* – $12.00 50* – $12.00 100* – $12.00 250* – $21.00 500 – $42.00 1000 – $53.0…" at bounding box center [1147, 382] width 216 height 31
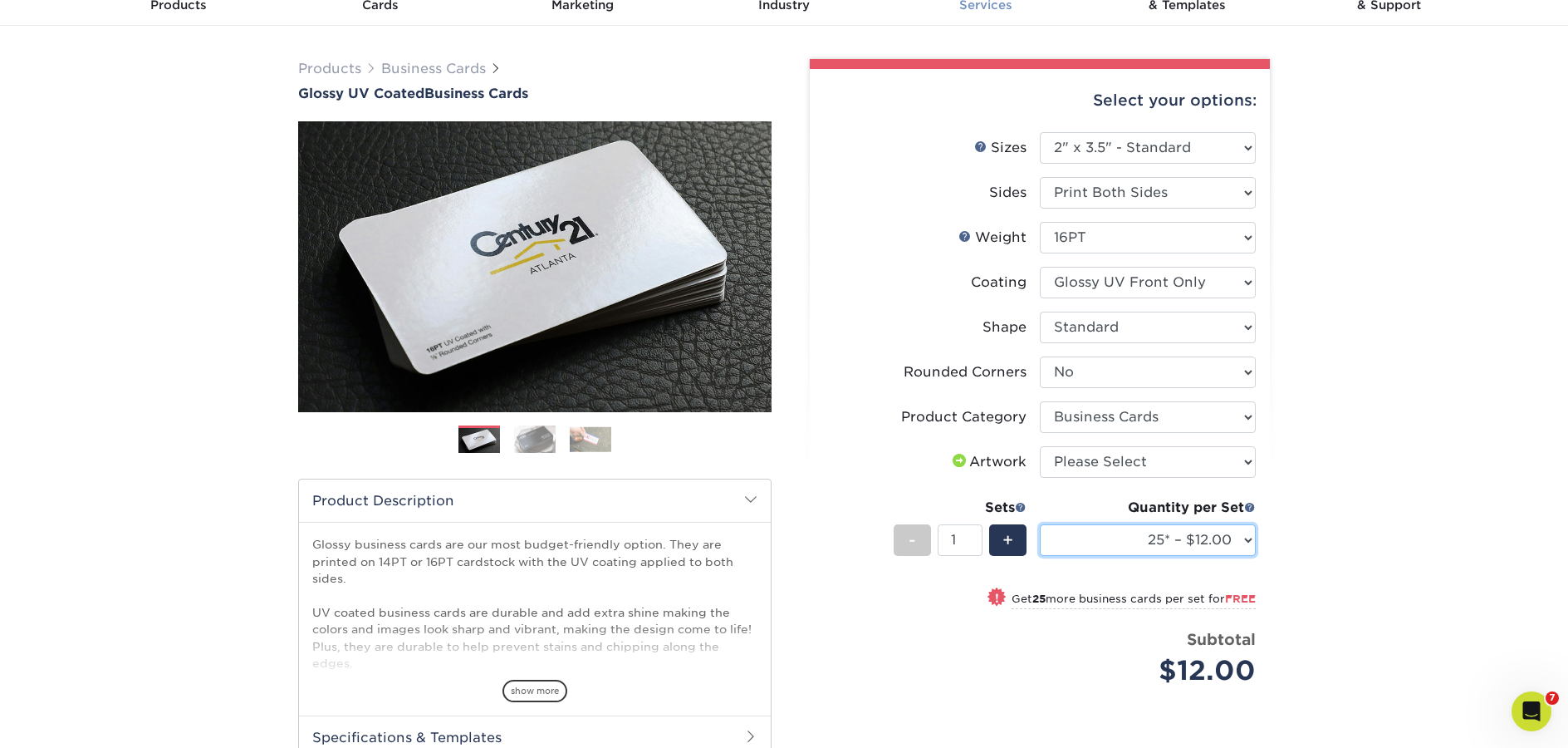
scroll to position [0, 0]
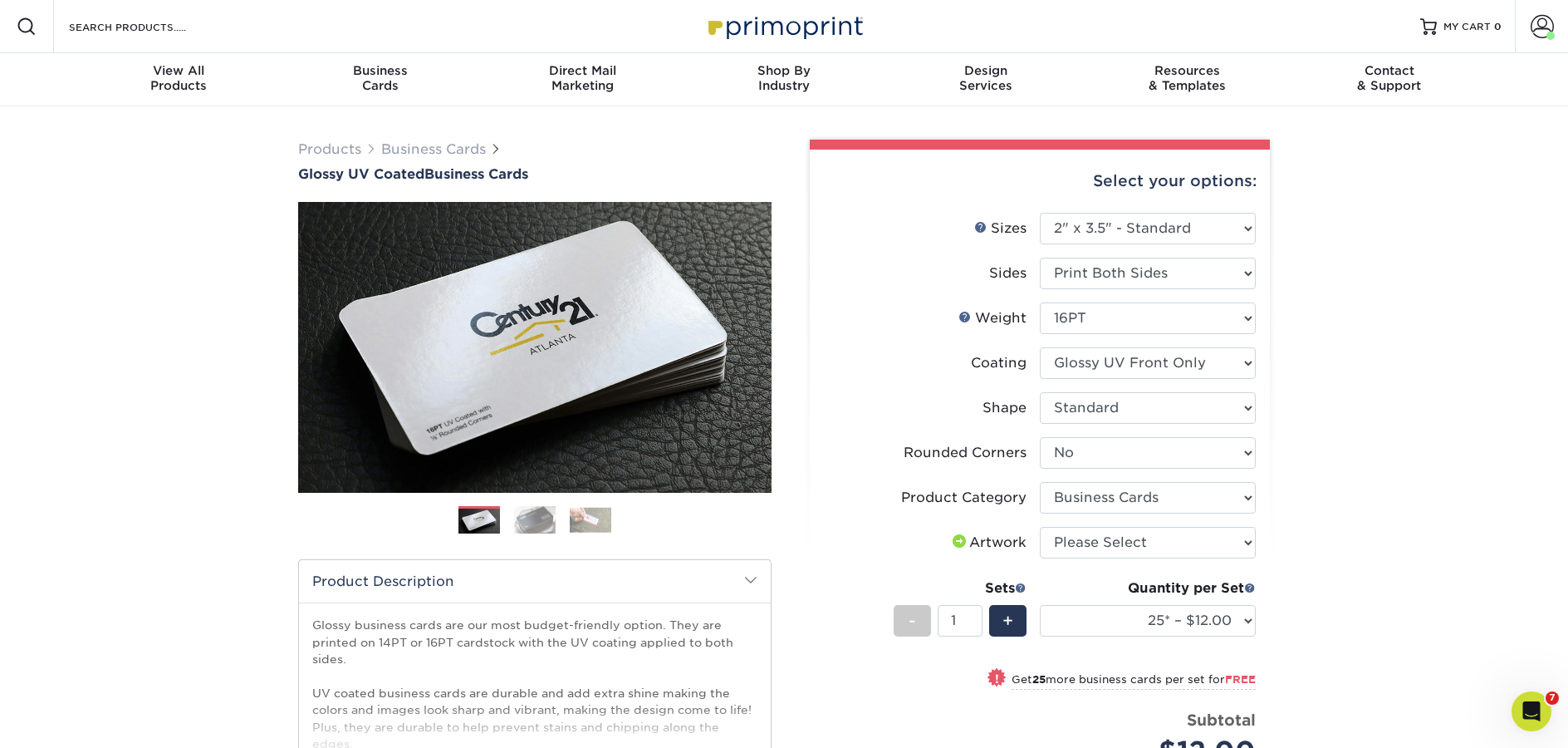
click at [773, 36] on img at bounding box center [784, 26] width 166 height 36
